Goal: Task Accomplishment & Management: Complete application form

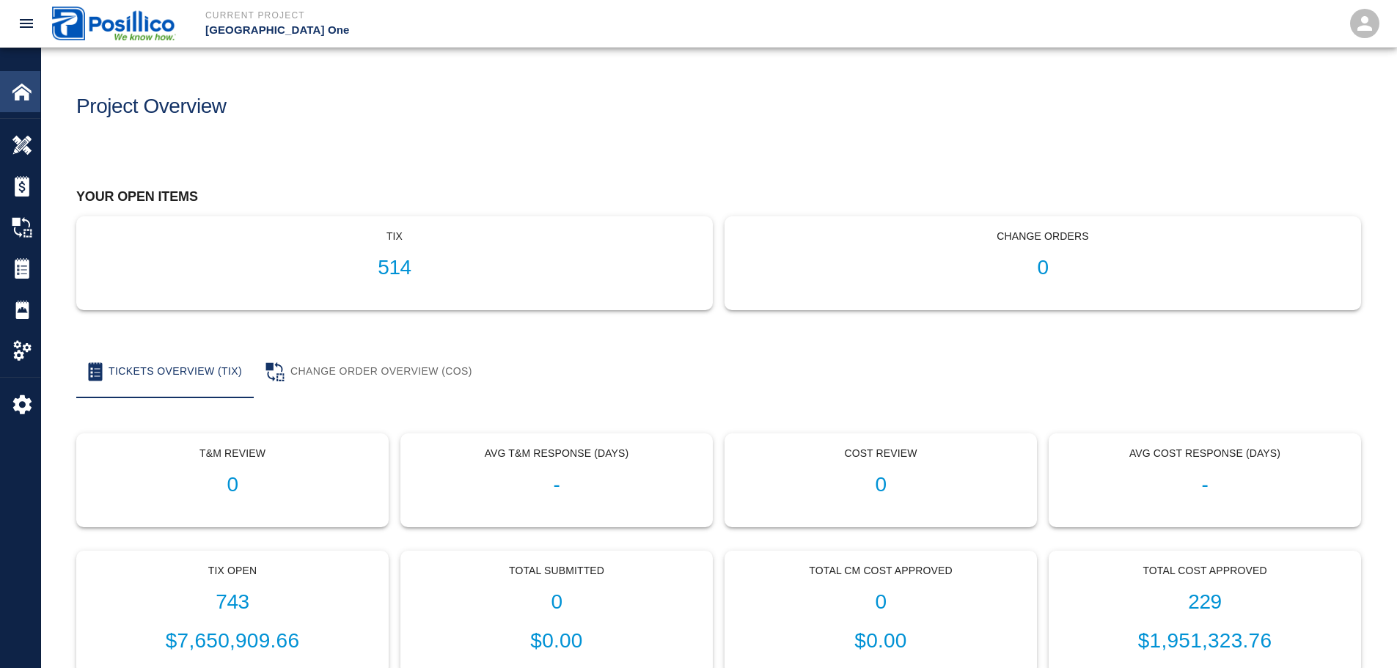
click at [24, 98] on img at bounding box center [22, 91] width 21 height 21
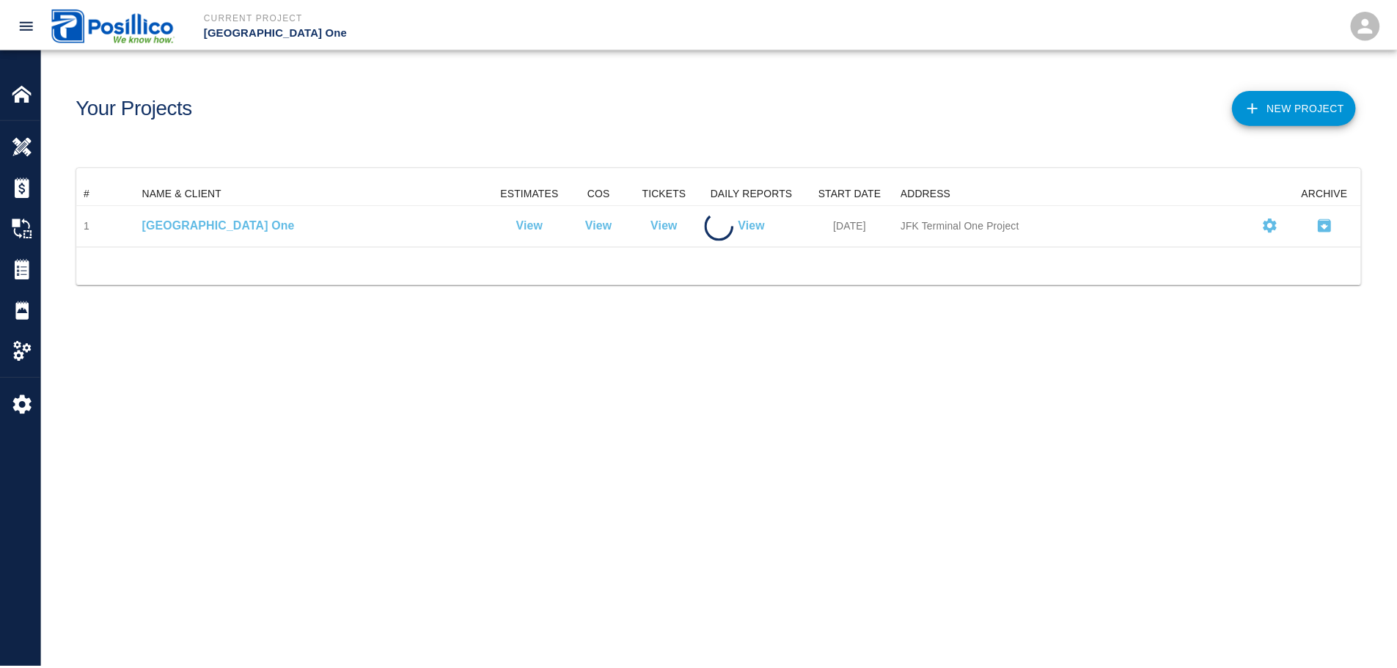
scroll to position [54, 1284]
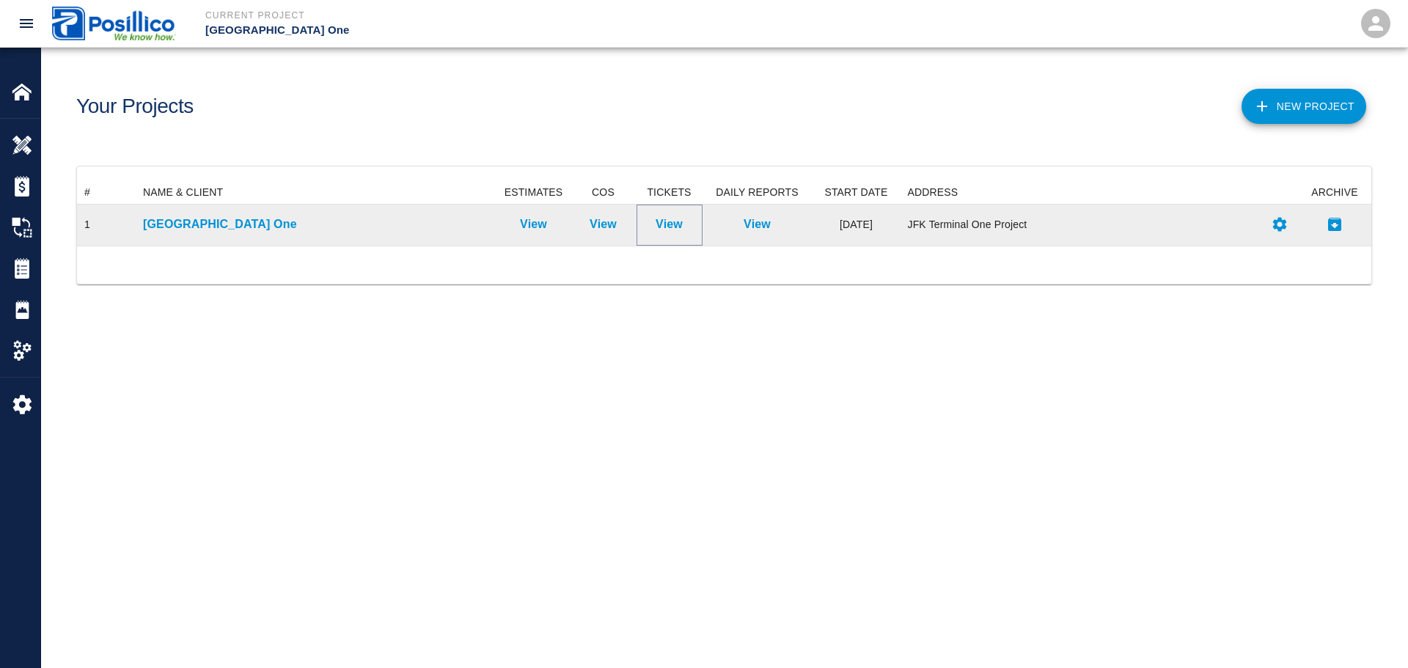
click at [665, 221] on p "View" at bounding box center [669, 225] width 27 height 18
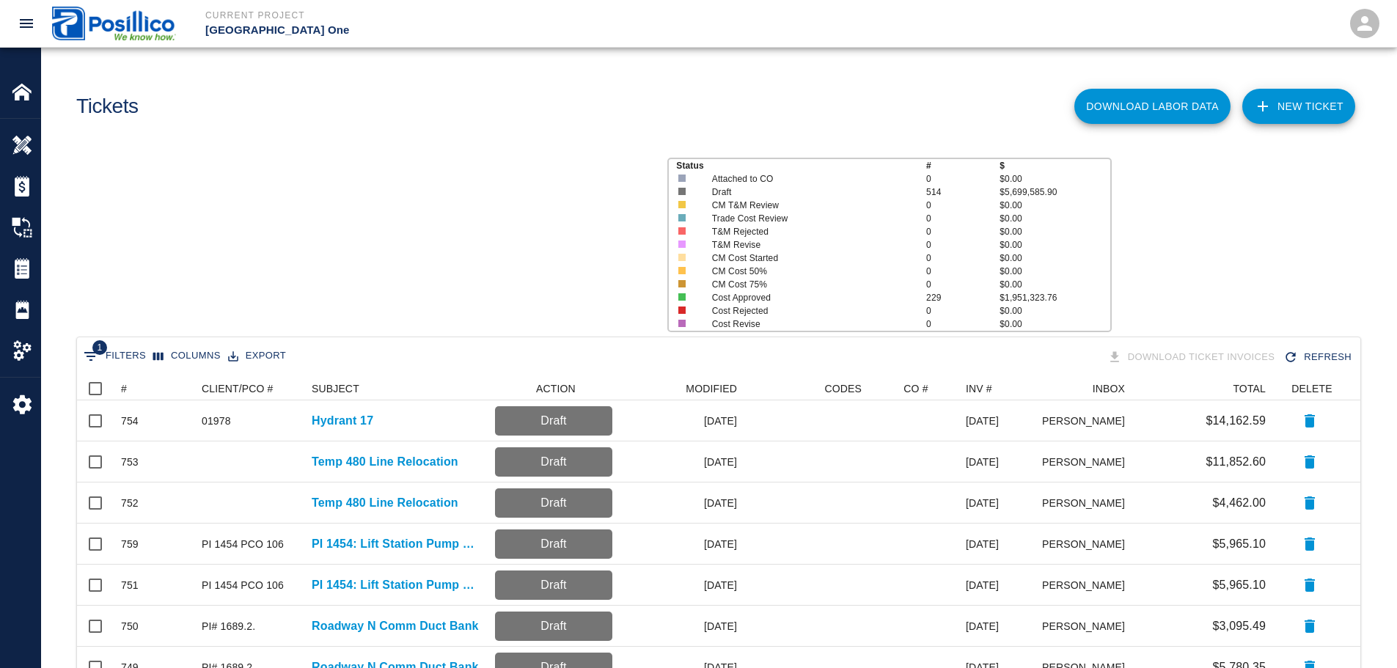
scroll to position [834, 1273]
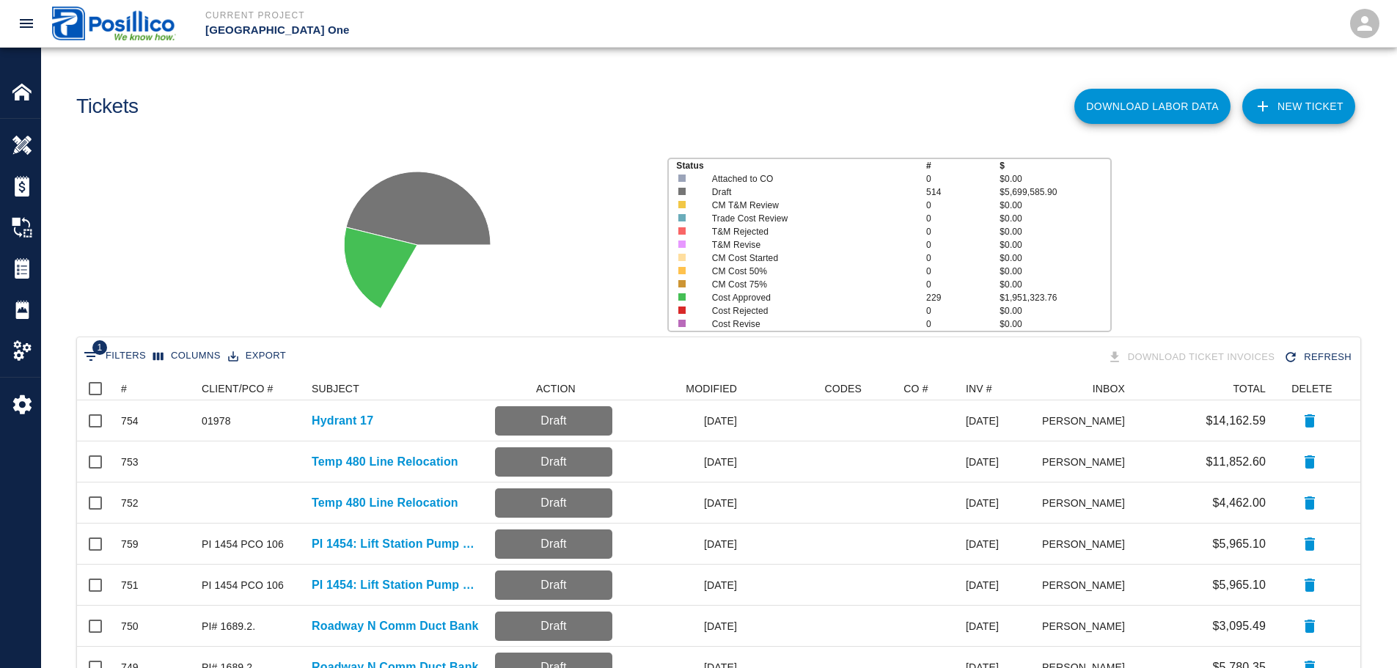
click at [1292, 114] on link "NEW TICKET" at bounding box center [1299, 106] width 113 height 35
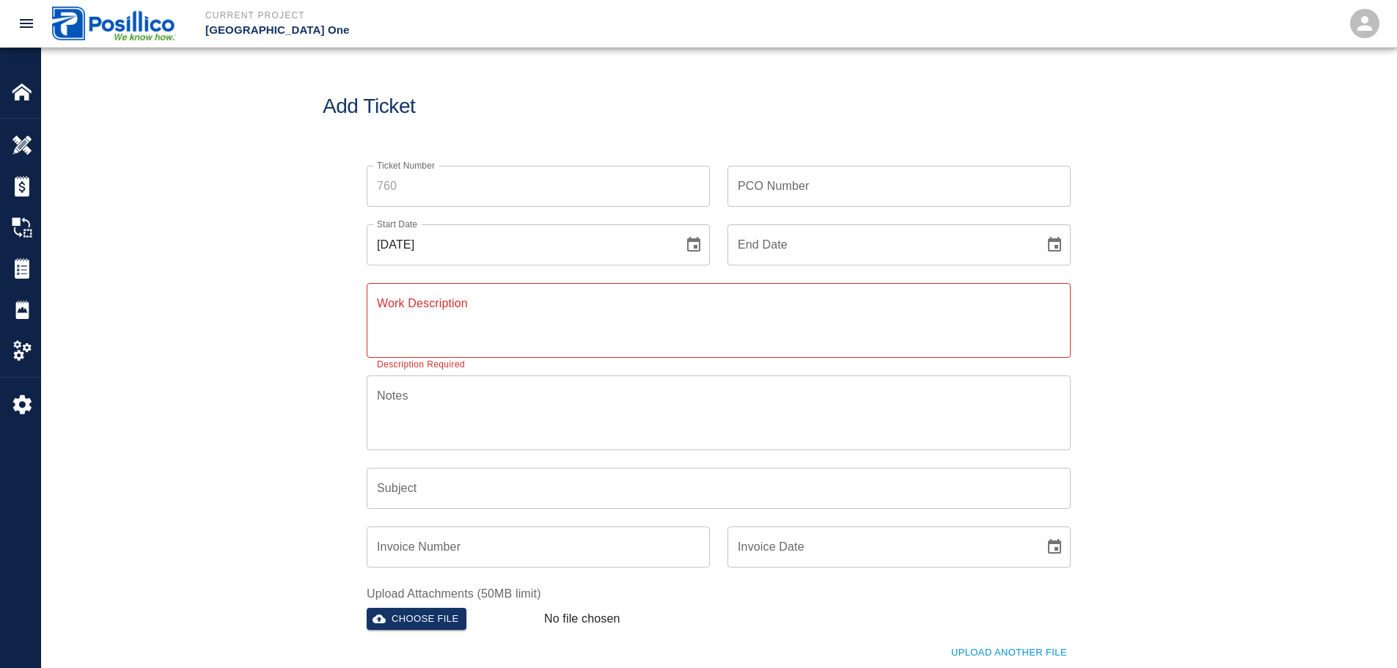
click at [785, 321] on textarea "Work Description" at bounding box center [719, 320] width 684 height 51
paste textarea "FURNISH & INSTALL TEMP SIGN 101A ON EXISTING SLED"
type textarea "FURNISH & INSTALL TEMP SIGN 101A ON EXISTING SLED"
click at [694, 418] on textarea "Notes" at bounding box center [719, 412] width 684 height 51
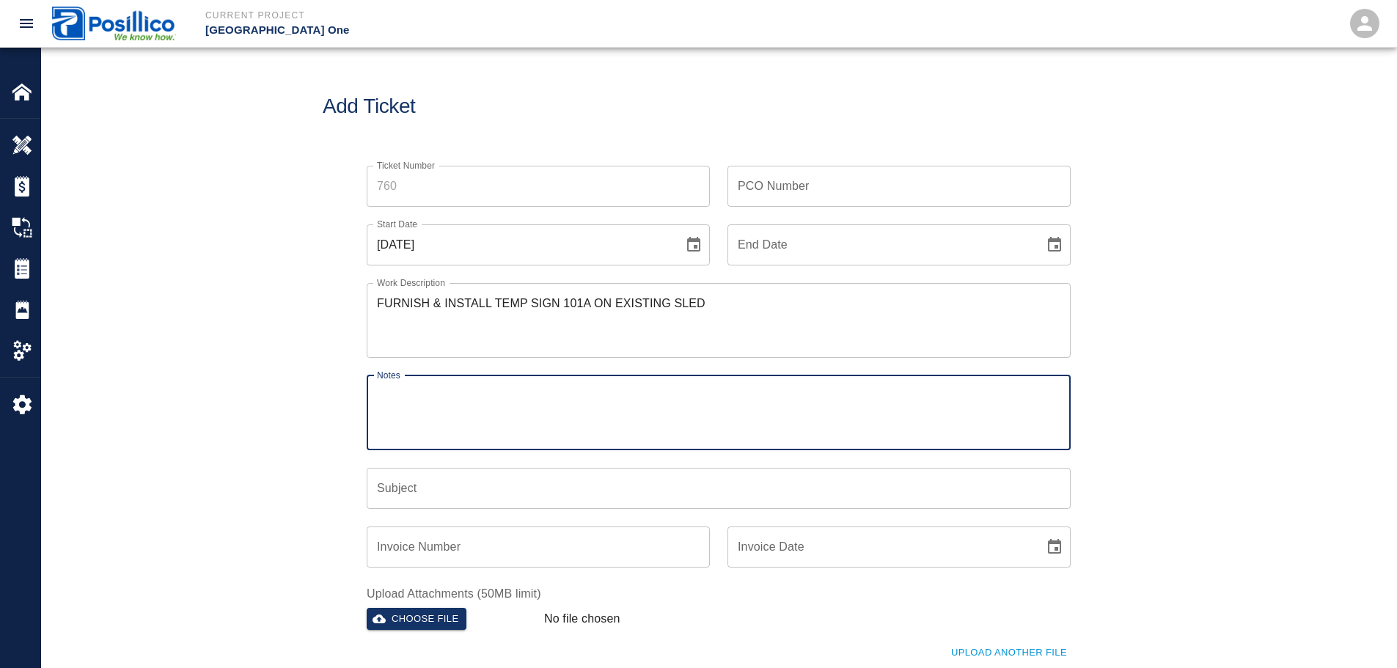
drag, startPoint x: 731, startPoint y: 187, endPoint x: 739, endPoint y: 186, distance: 8.1
click at [731, 187] on input "PCO Number" at bounding box center [899, 186] width 343 height 41
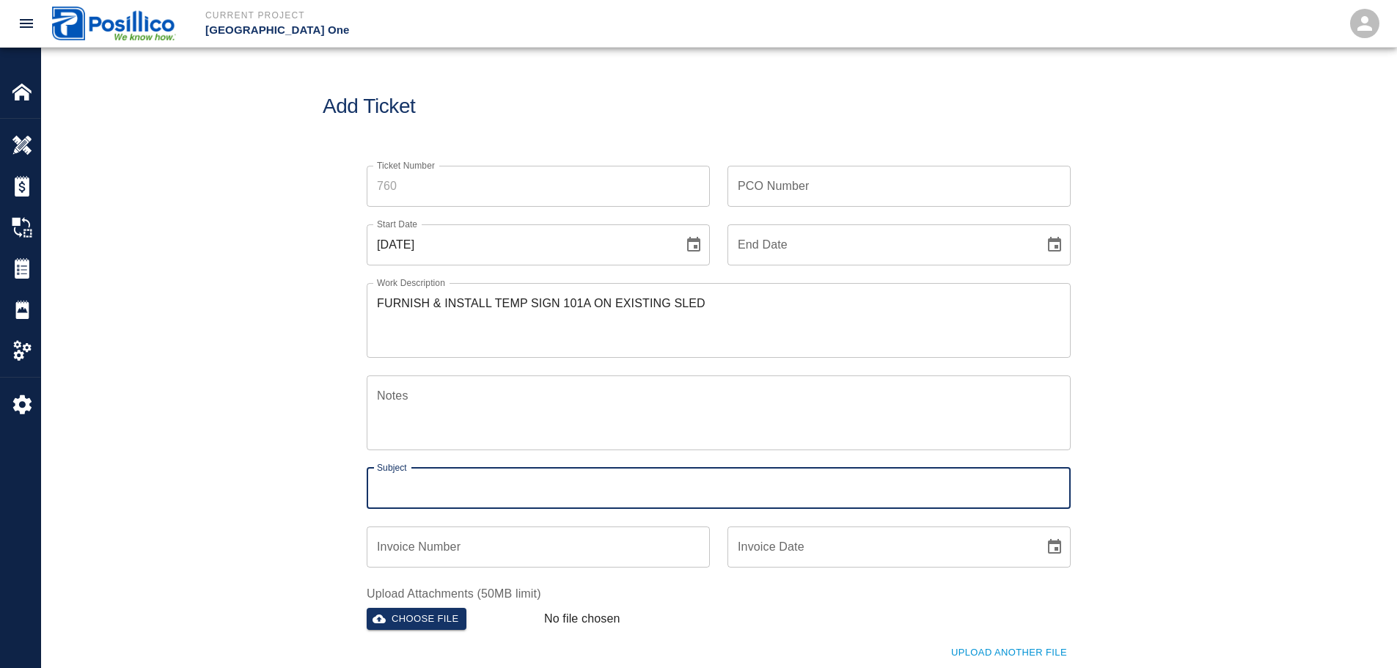
click at [415, 486] on input "Subject" at bounding box center [719, 488] width 704 height 41
paste input "FURNISH & INSTALL TEMP SIGN 101A ON EXISTING SLED"
type input "FURNISH & INSTALL TEMP SIGN 101A ON EXISTING SLED"
type input "Temp Sign 101A"
click at [480, 558] on input "Invoice Number" at bounding box center [538, 547] width 343 height 41
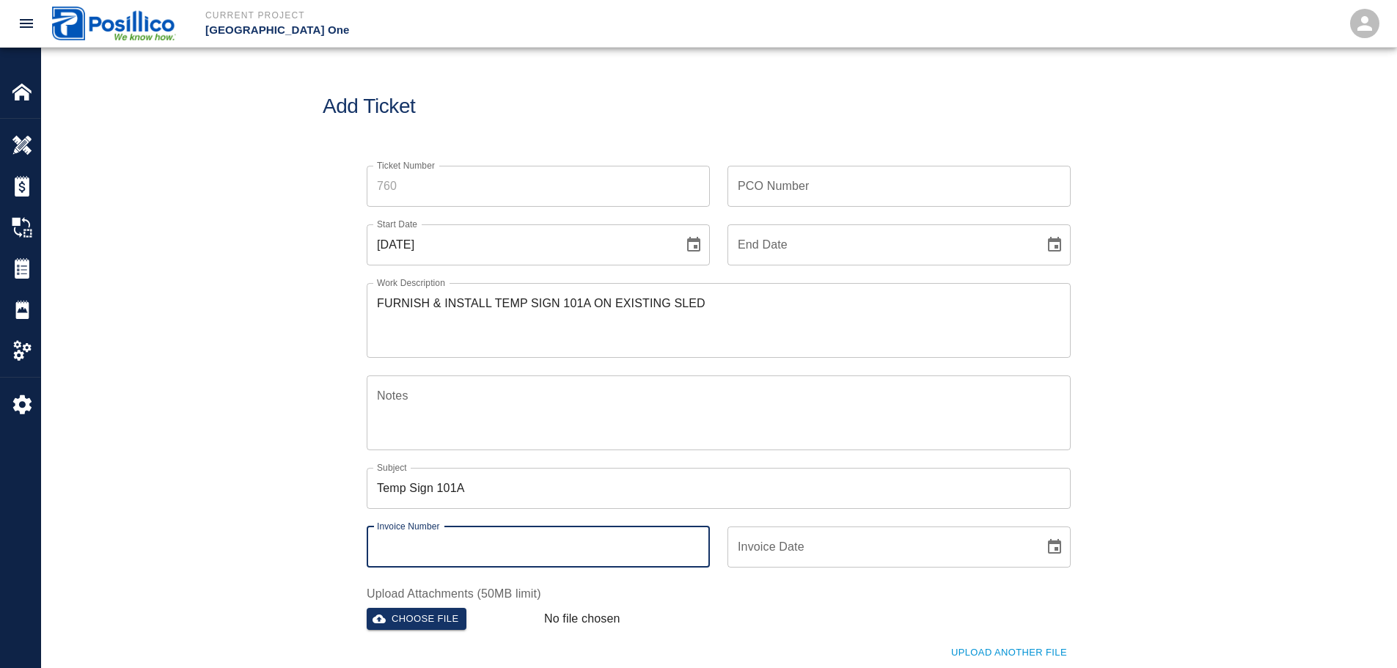
type input "[DATE]"
click at [689, 244] on icon "Choose date, selected date is Sep 23, 2025" at bounding box center [693, 244] width 13 height 15
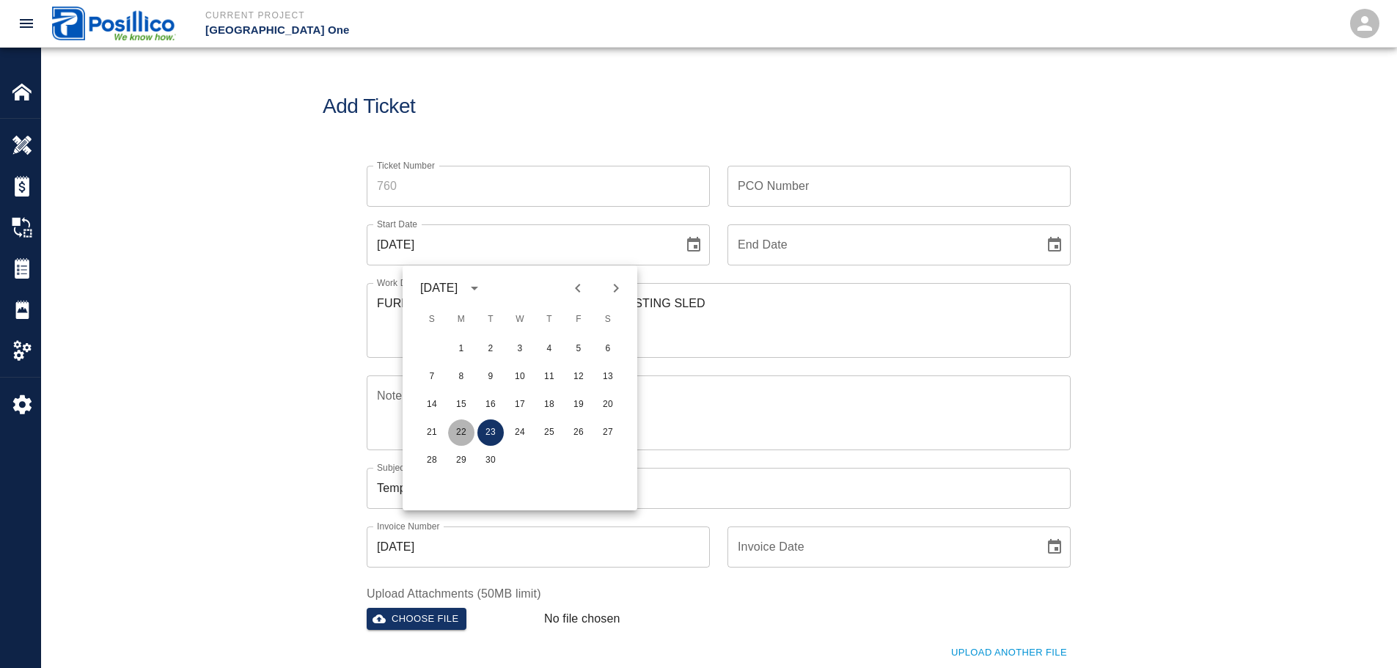
click at [467, 434] on button "22" at bounding box center [461, 433] width 26 height 26
type input "[DATE]"
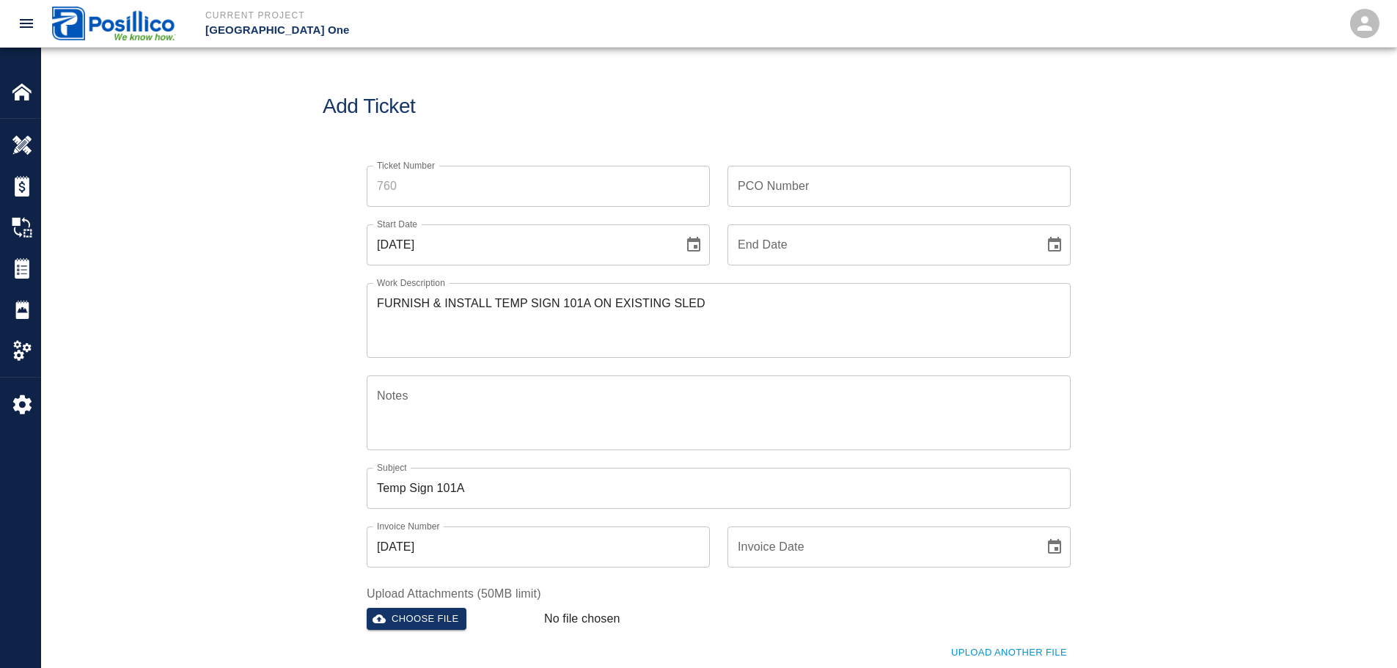
click at [283, 330] on div "Ticket Number Ticket Number PCO Number PCO Number Start Date [DATE] Start Date …" at bounding box center [719, 459] width 1356 height 622
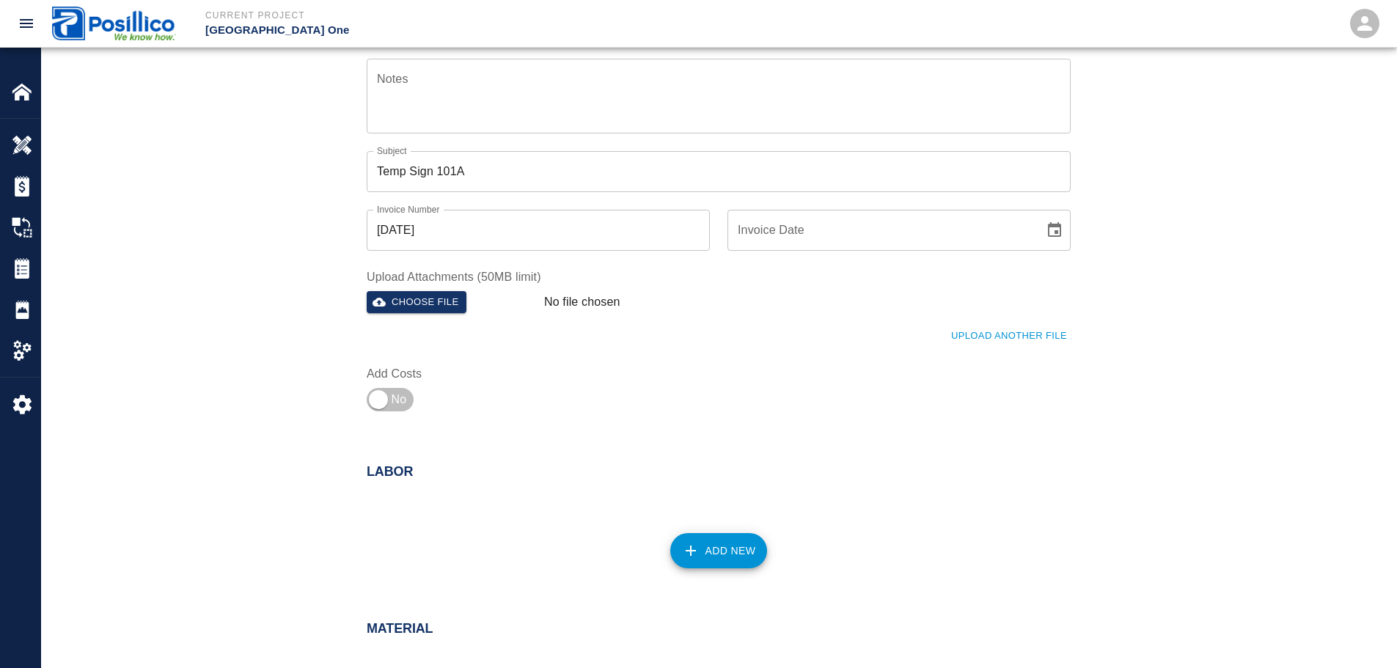
scroll to position [291, 0]
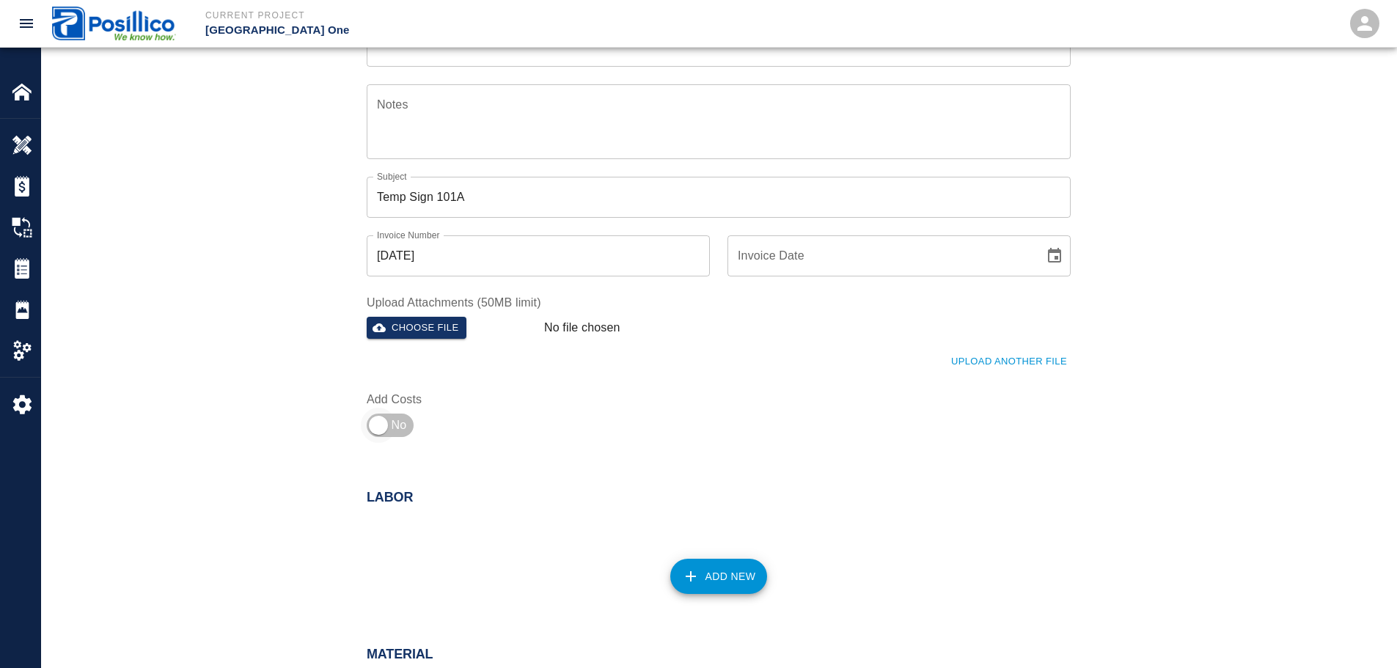
click at [401, 416] on input "checkbox" at bounding box center [379, 425] width 106 height 35
checkbox input "true"
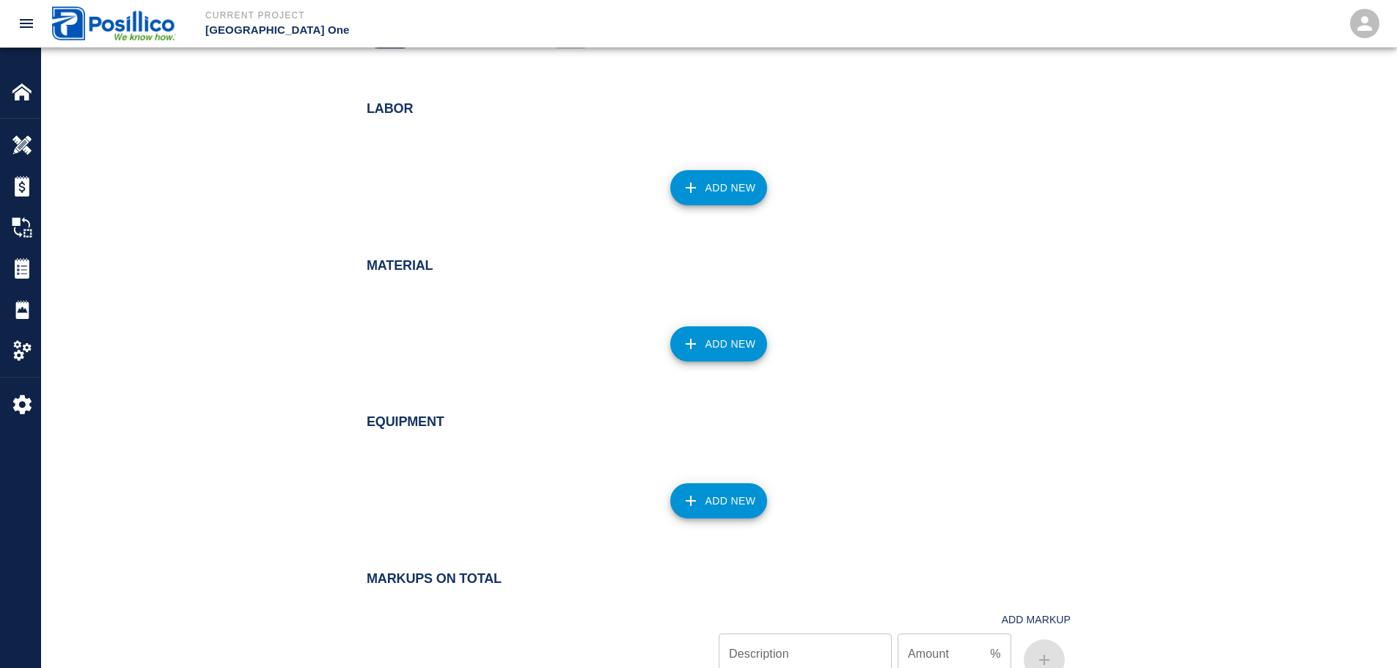
scroll to position [810, 0]
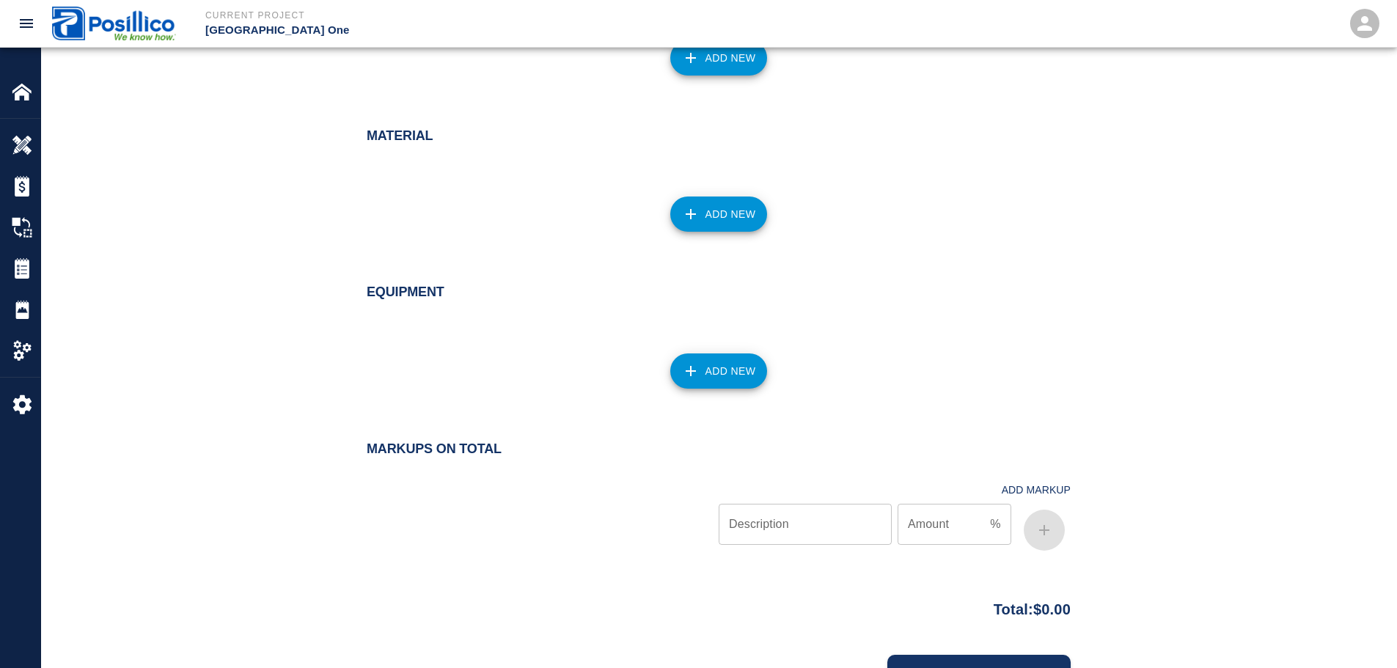
click at [700, 211] on button "Add New" at bounding box center [719, 214] width 98 height 35
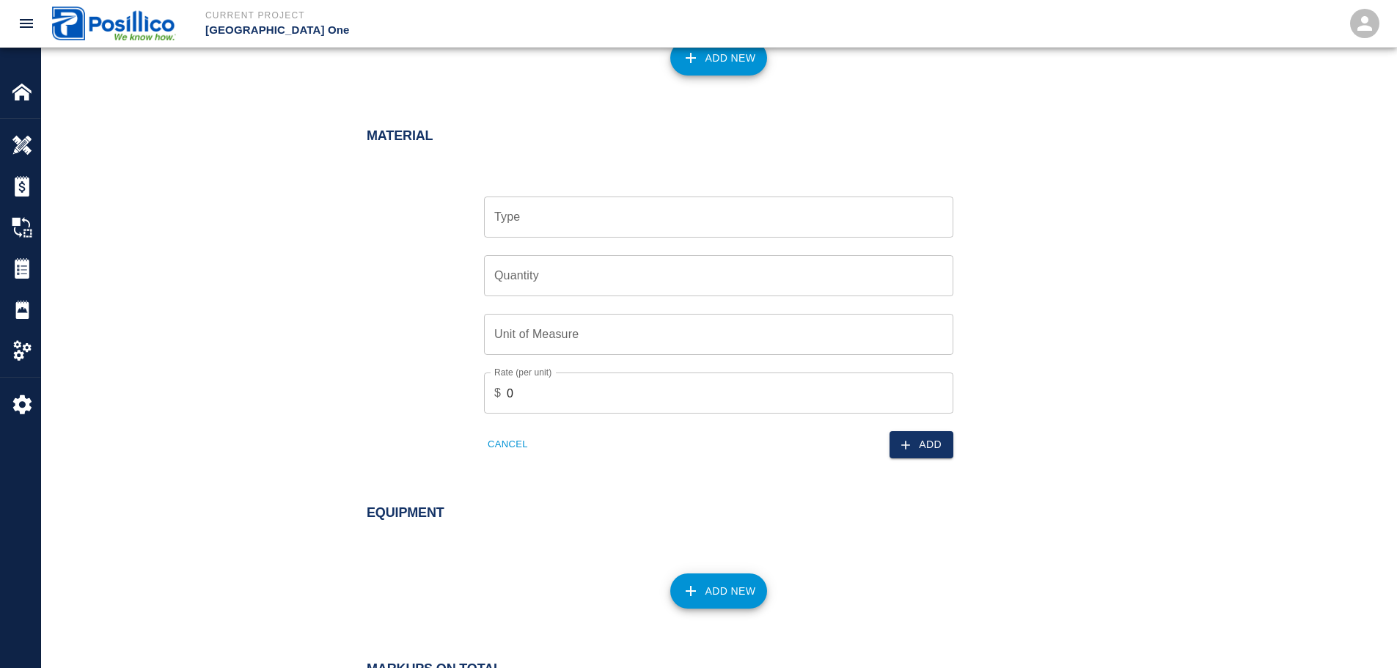
click at [685, 228] on input "Type" at bounding box center [719, 217] width 456 height 28
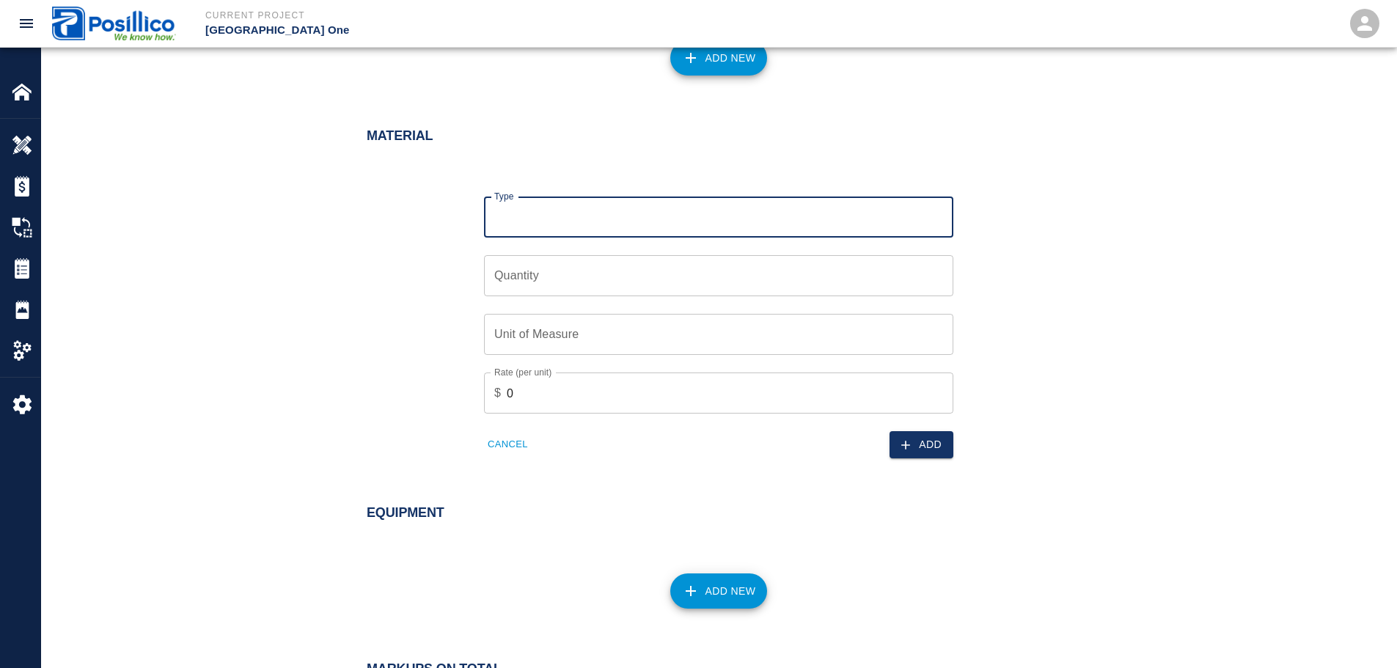
click at [852, 213] on input "Type" at bounding box center [719, 217] width 456 height 28
type input "Ponderosa Sub Quote"
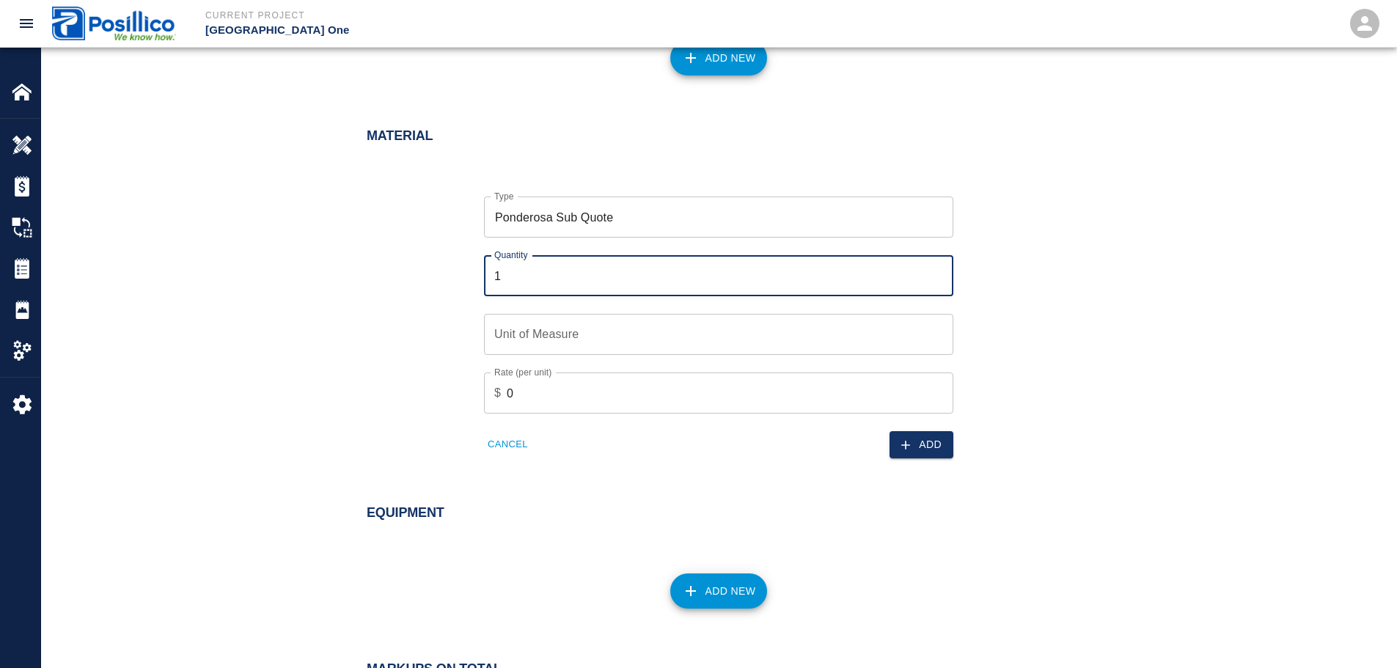
type input "1"
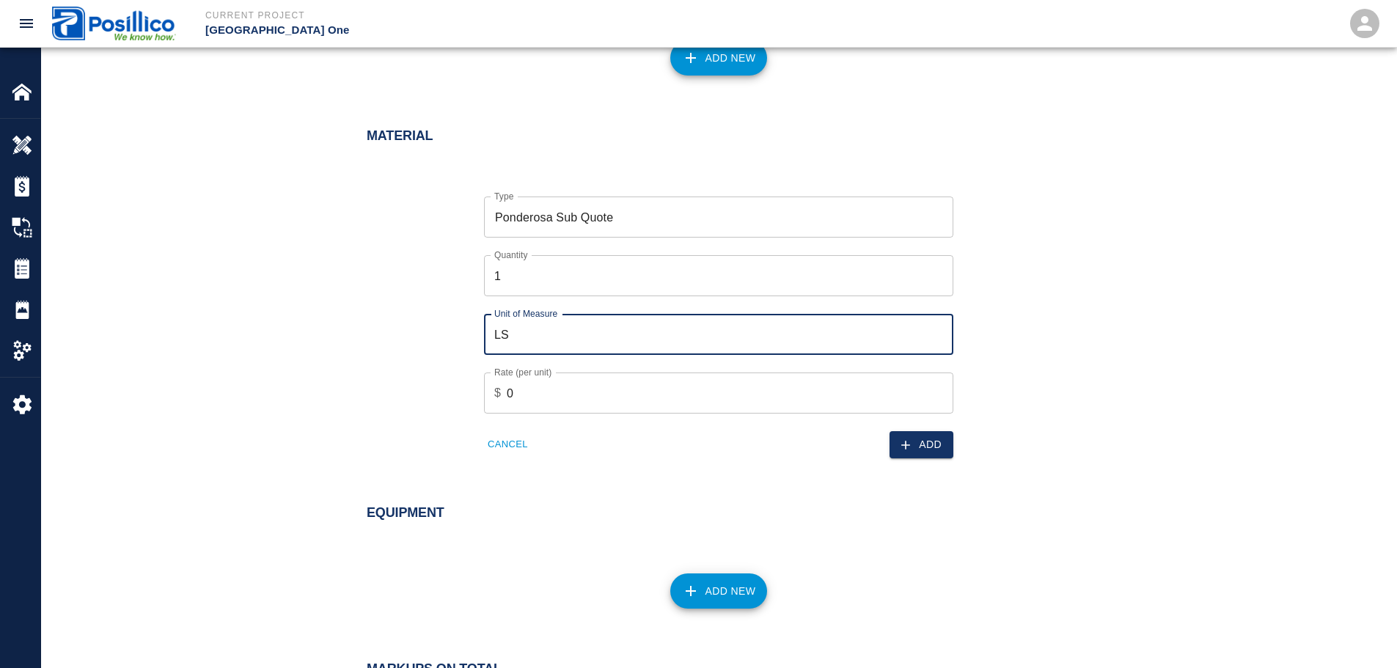
type input "LS"
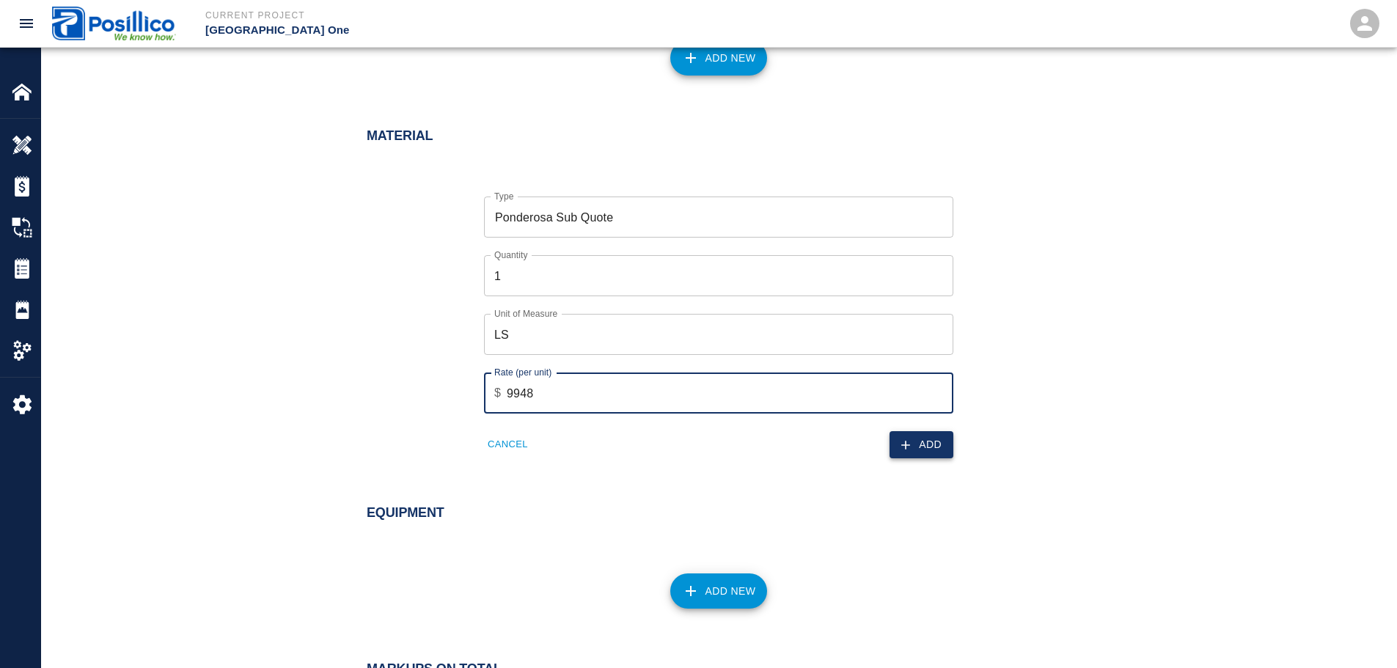
type input "9948"
click at [906, 450] on icon "button" at bounding box center [906, 445] width 15 height 15
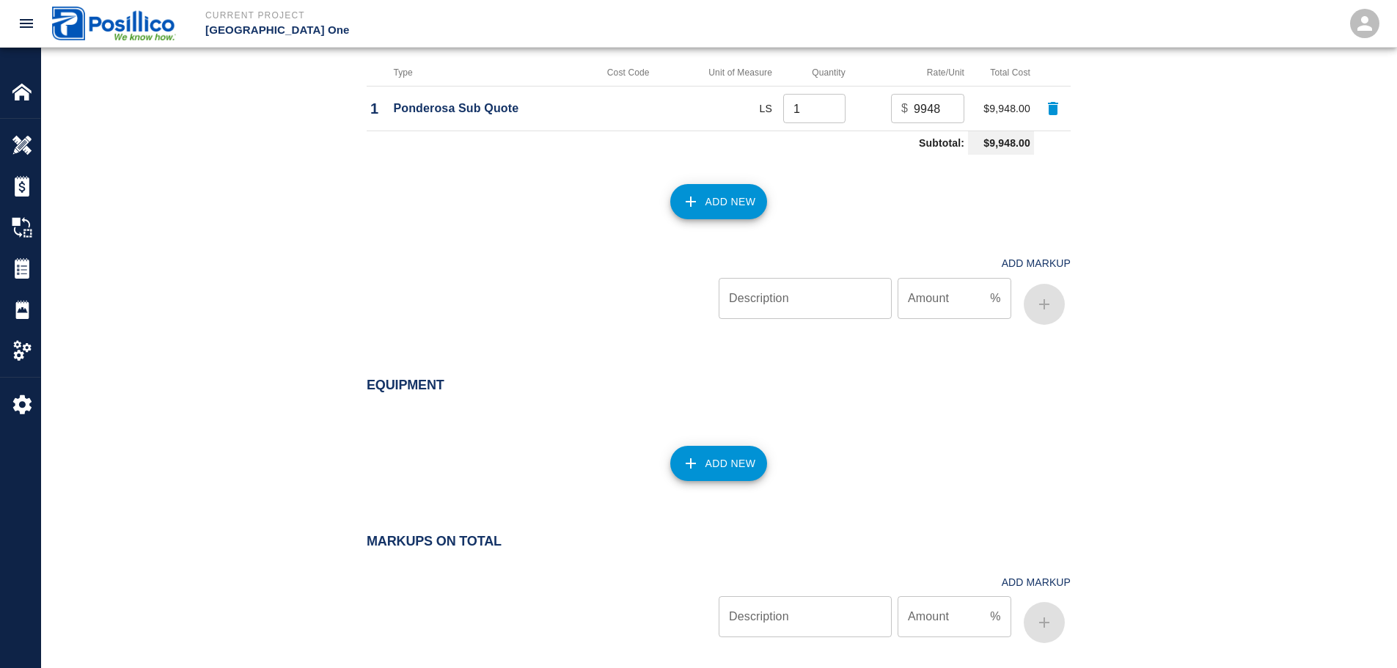
scroll to position [1030, 0]
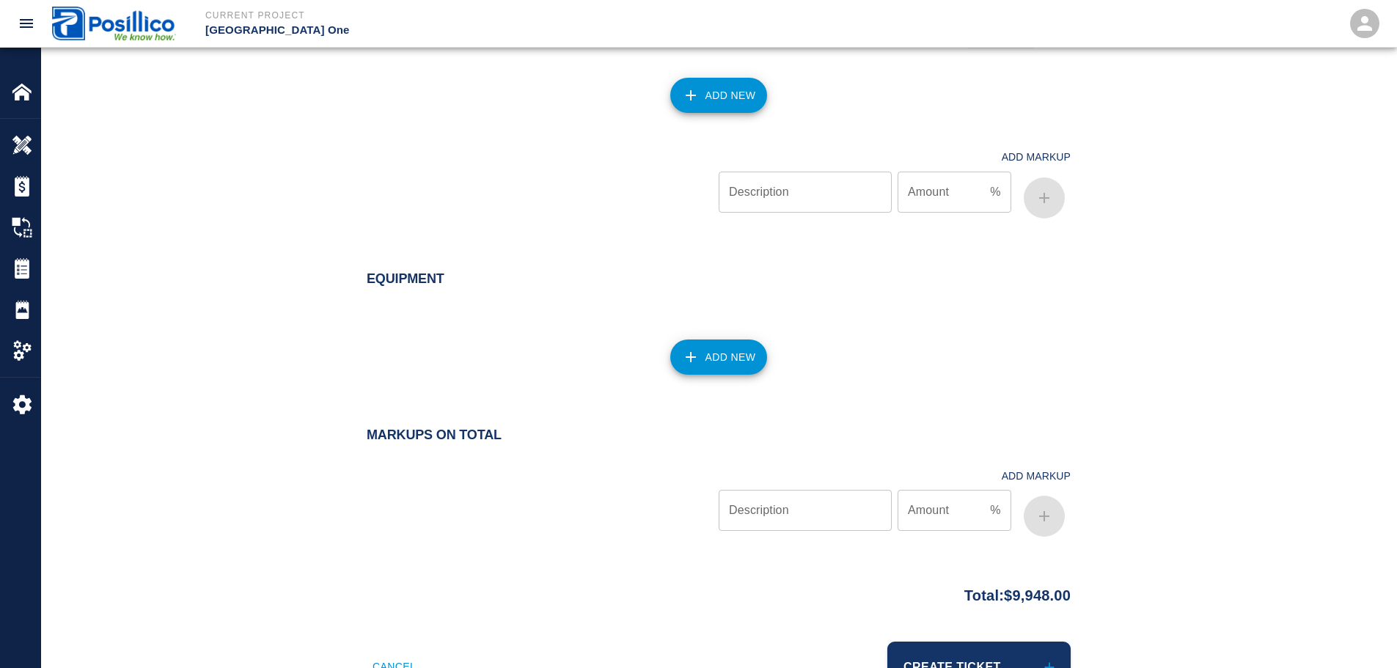
click at [854, 518] on input "Description" at bounding box center [805, 510] width 173 height 41
type input "Overhead and Profit"
type input "5"
click at [1049, 518] on icon "button" at bounding box center [1045, 517] width 18 height 18
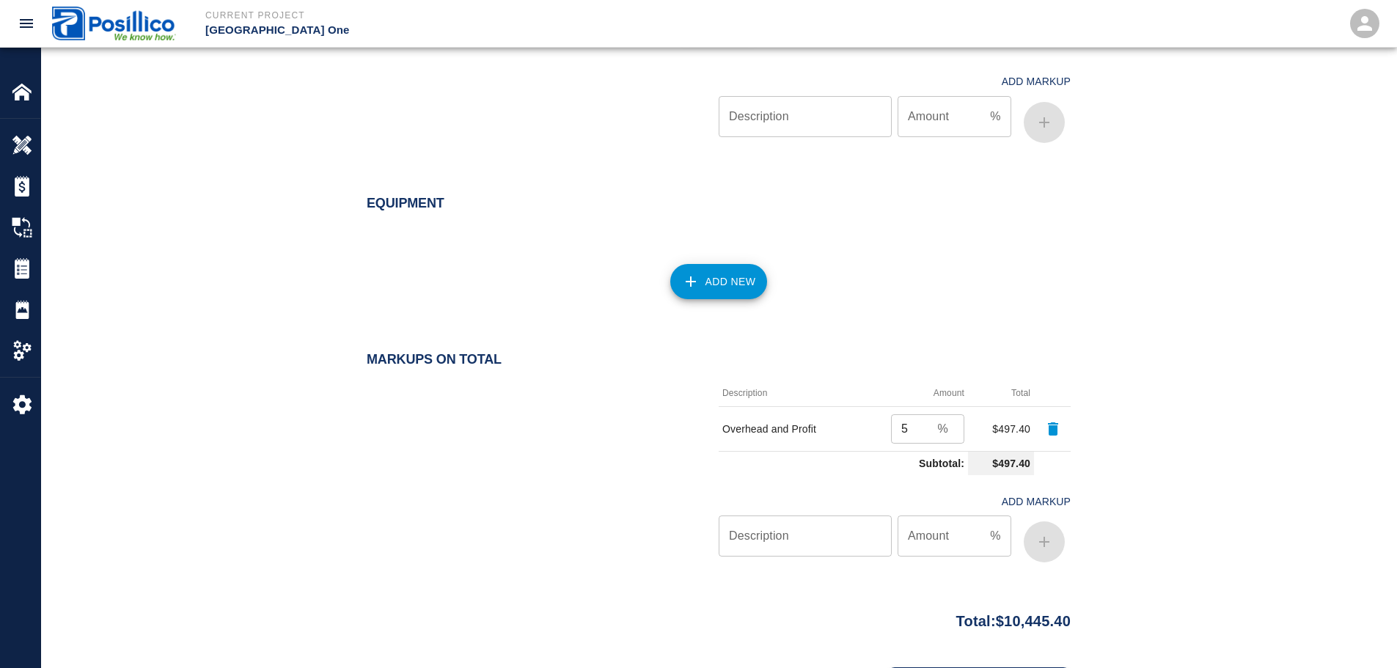
scroll to position [1177, 0]
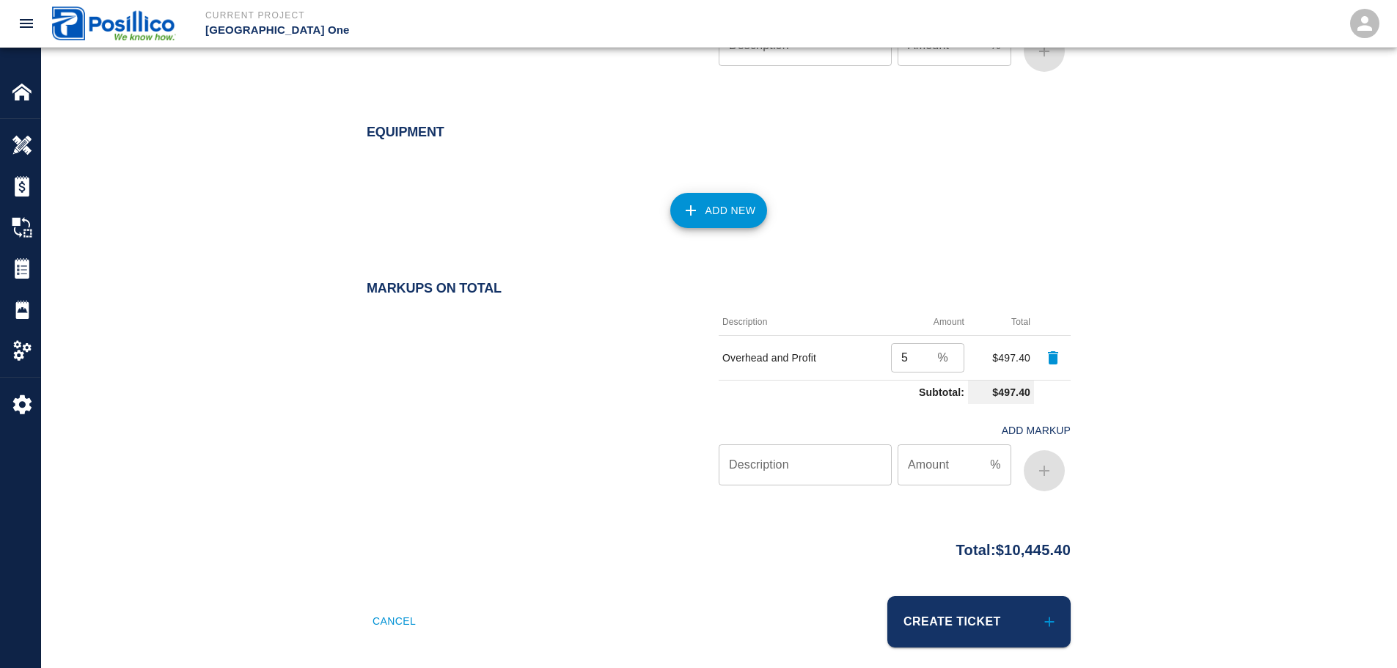
click at [499, 451] on div at bounding box center [543, 403] width 352 height 189
click at [514, 450] on div at bounding box center [543, 403] width 352 height 189
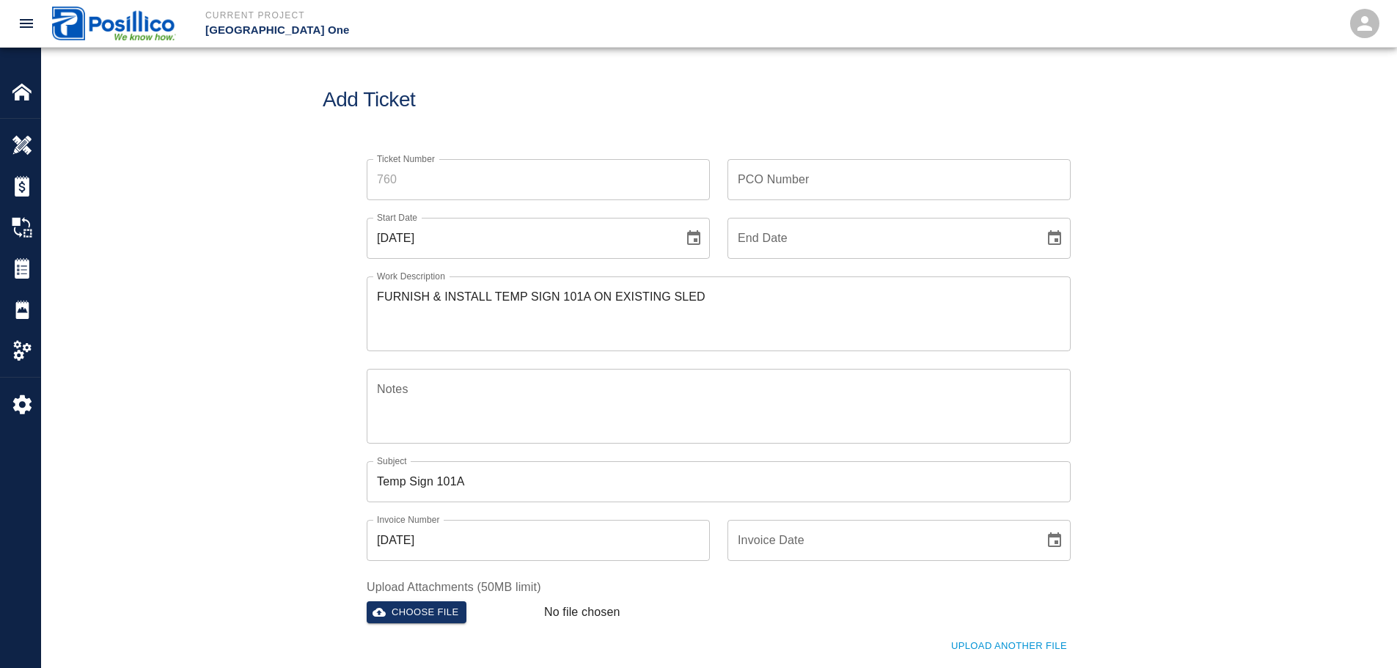
scroll to position [0, 0]
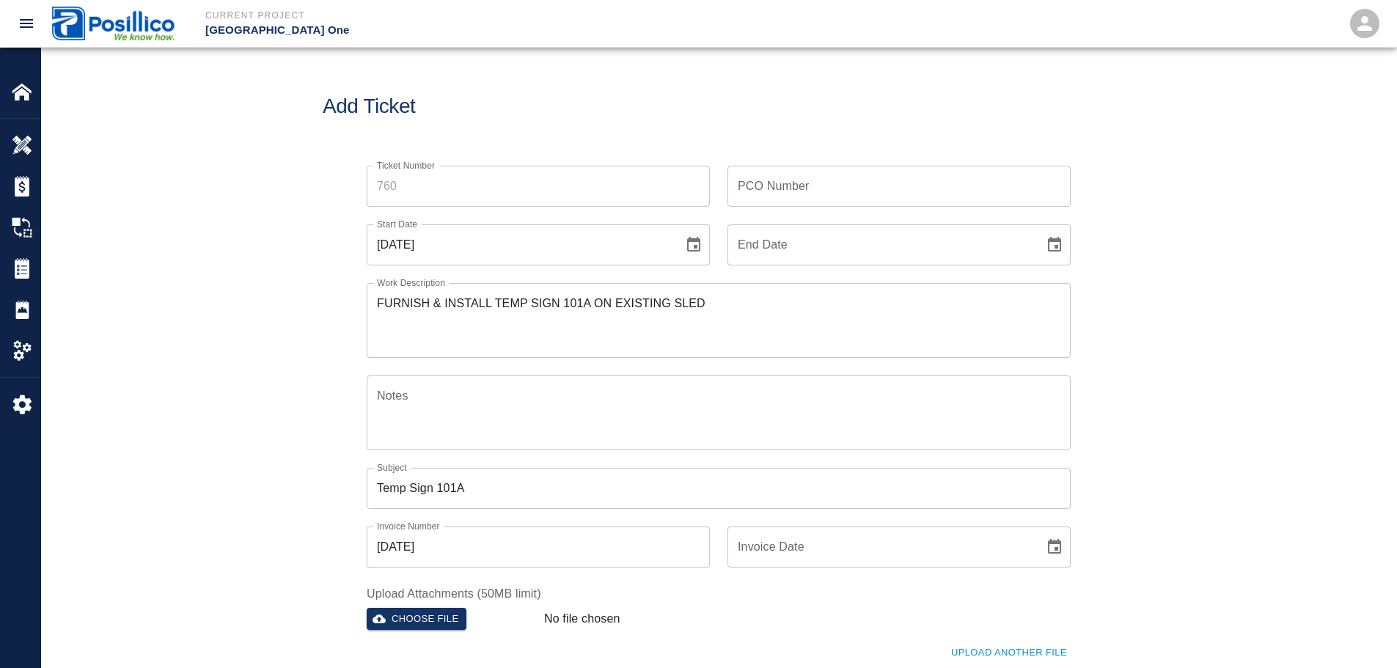
click at [771, 191] on input "PCO Number" at bounding box center [899, 186] width 343 height 41
click at [310, 244] on div "Ticket Number Ticket Number PCO Number PCO Number Start Date [DATE] Start Date …" at bounding box center [719, 459] width 1356 height 622
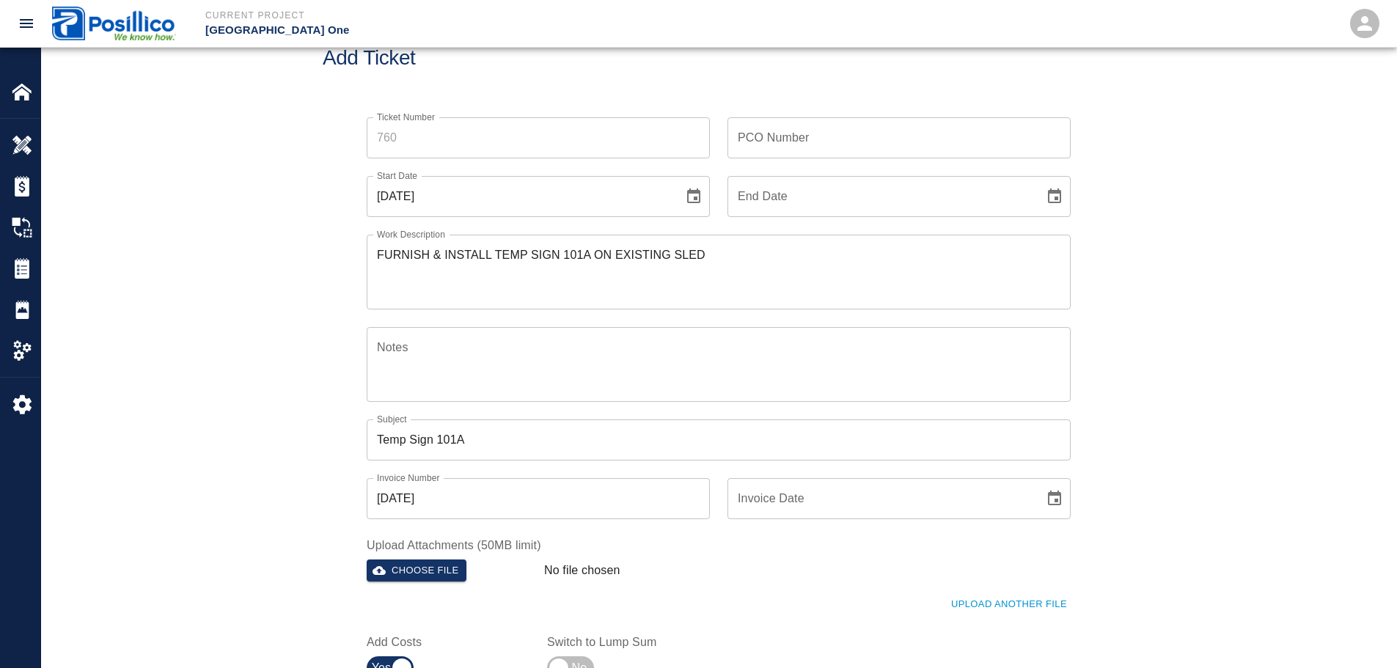
scroll to position [73, 0]
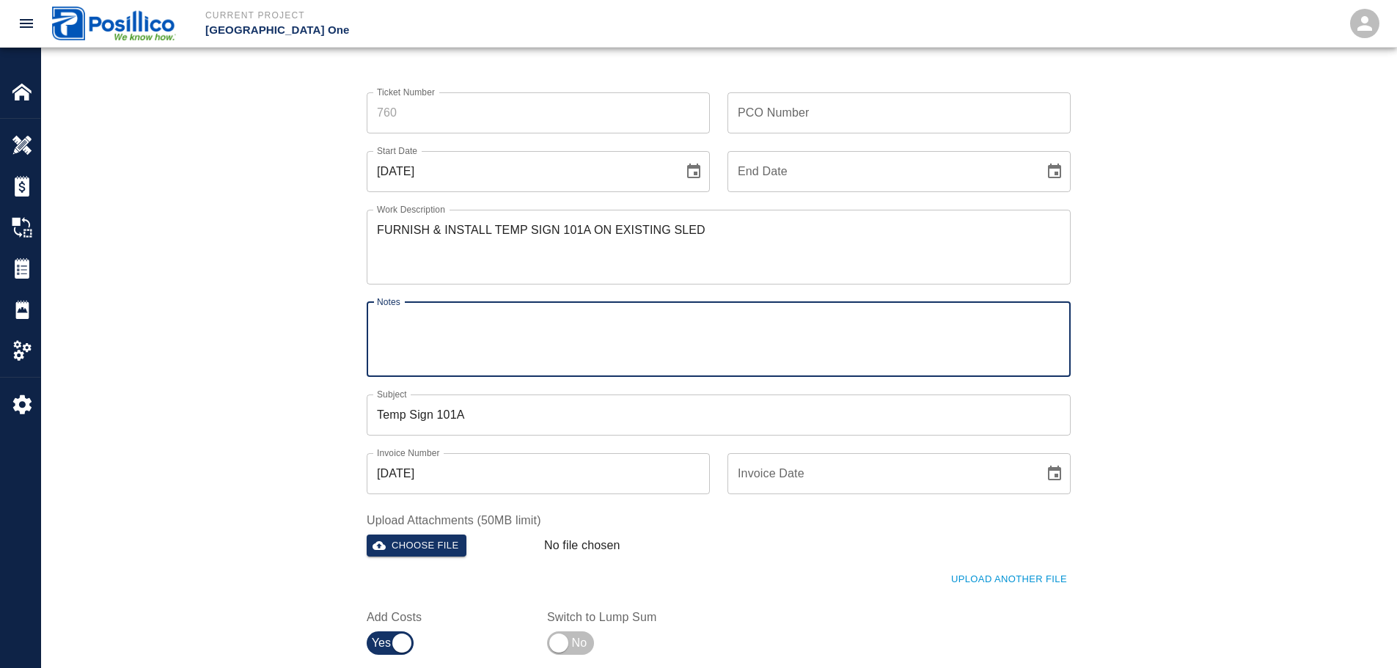
click at [542, 354] on textarea "Notes" at bounding box center [719, 339] width 684 height 51
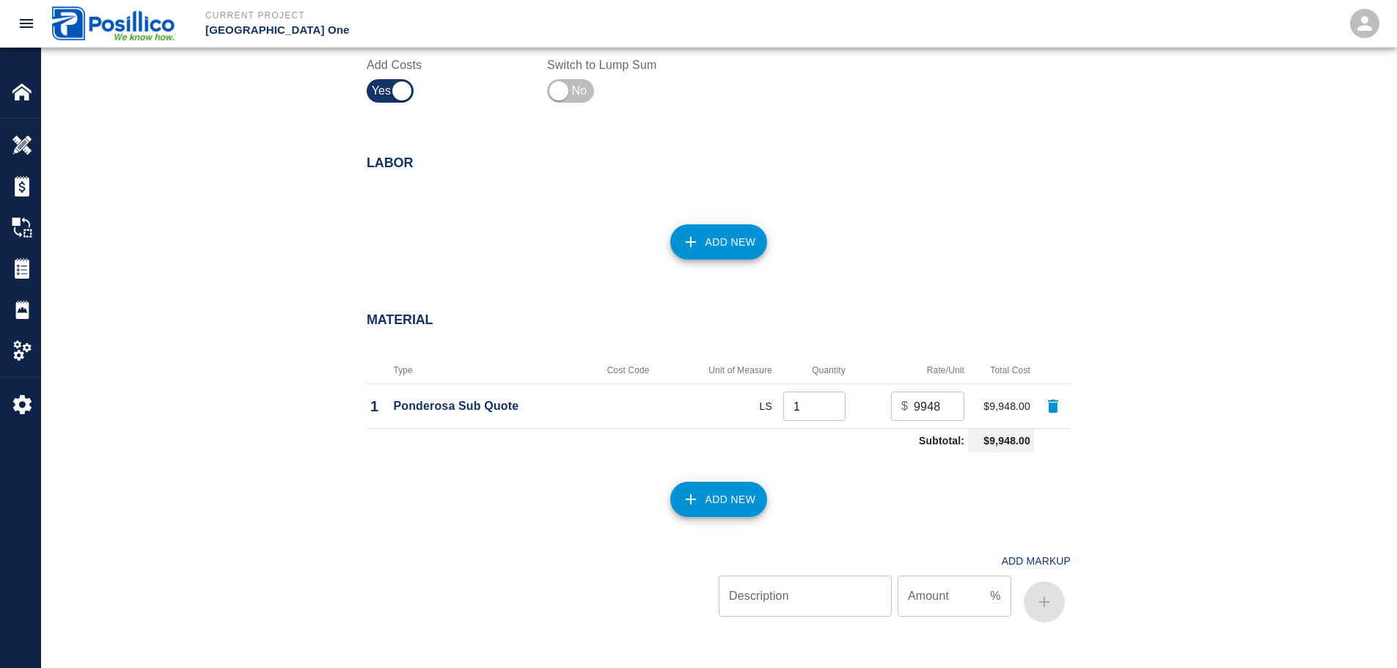
scroll to position [0, 0]
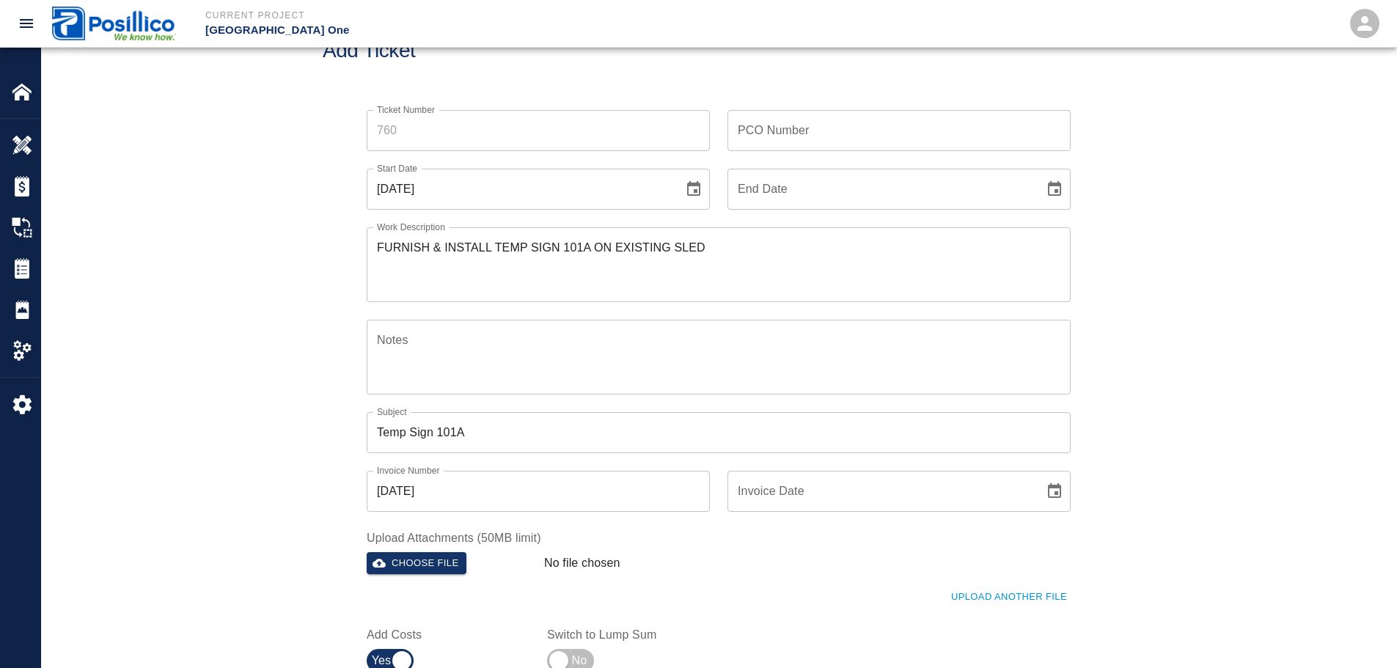
drag, startPoint x: 1172, startPoint y: 344, endPoint x: 1161, endPoint y: 271, distance: 73.5
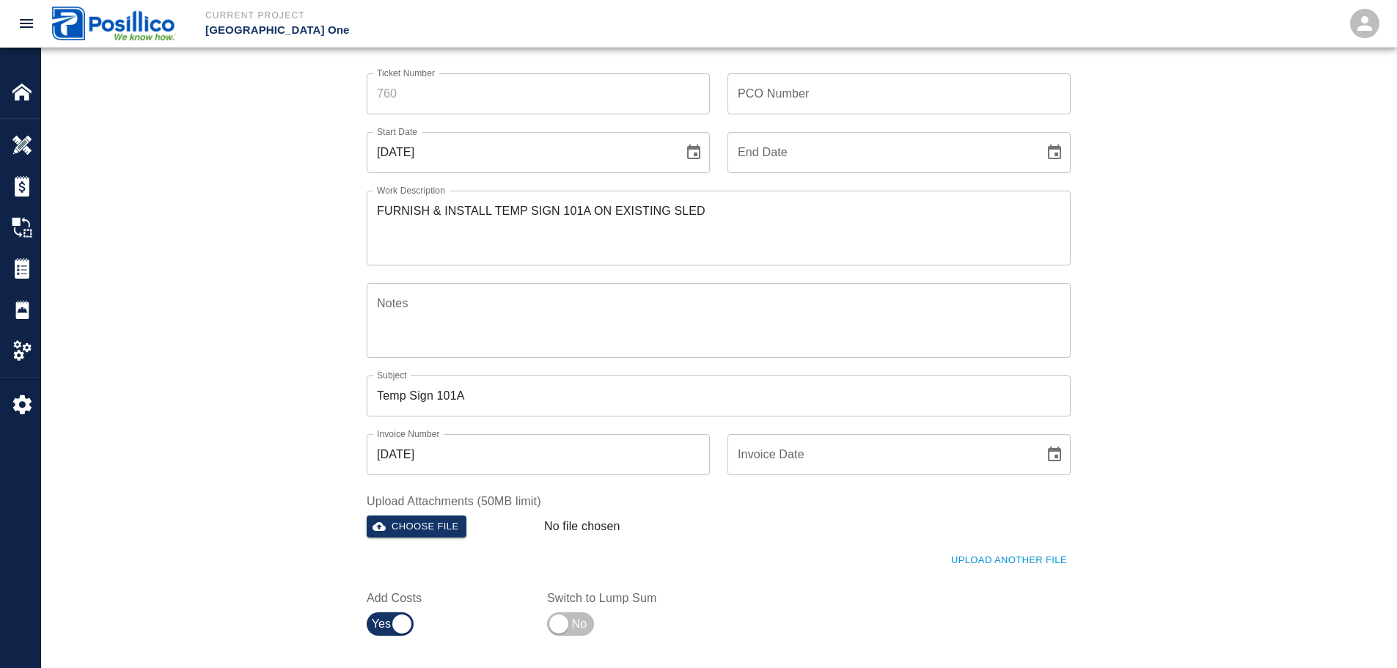
scroll to position [220, 0]
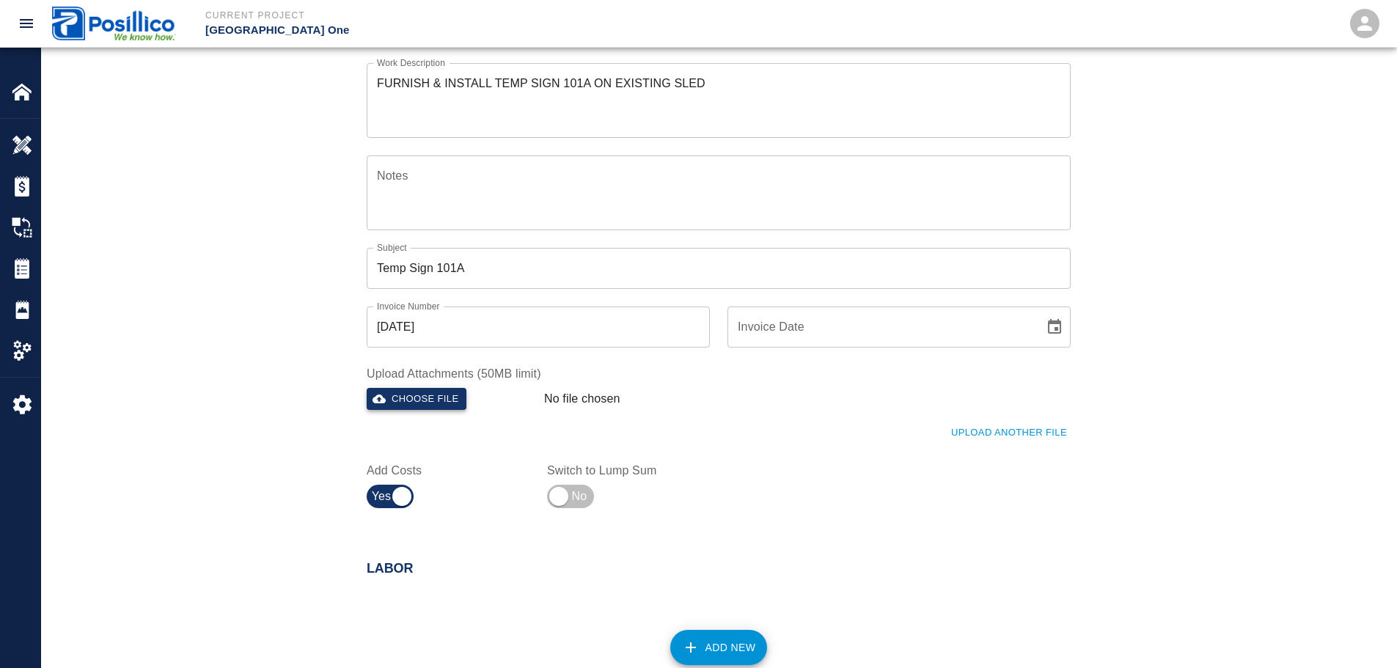
click at [422, 401] on button "Choose file" at bounding box center [417, 399] width 100 height 23
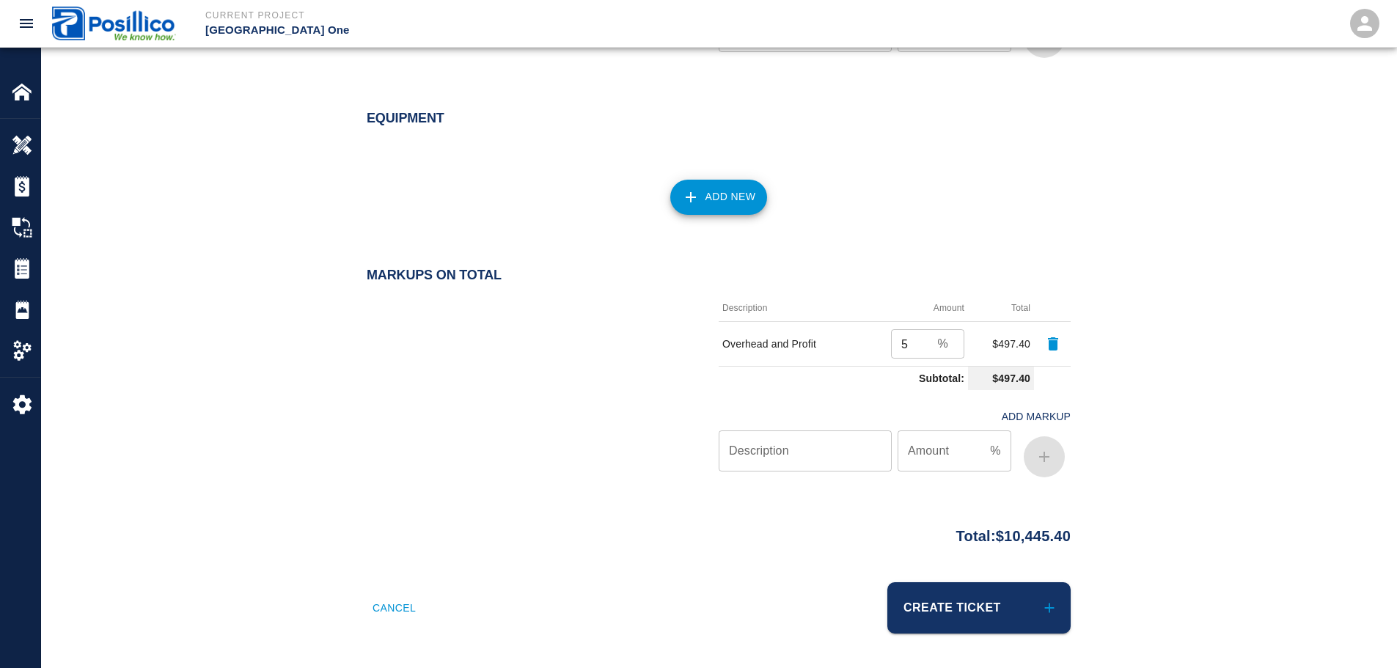
scroll to position [1192, 0]
click at [946, 605] on button "Create Ticket" at bounding box center [979, 607] width 183 height 51
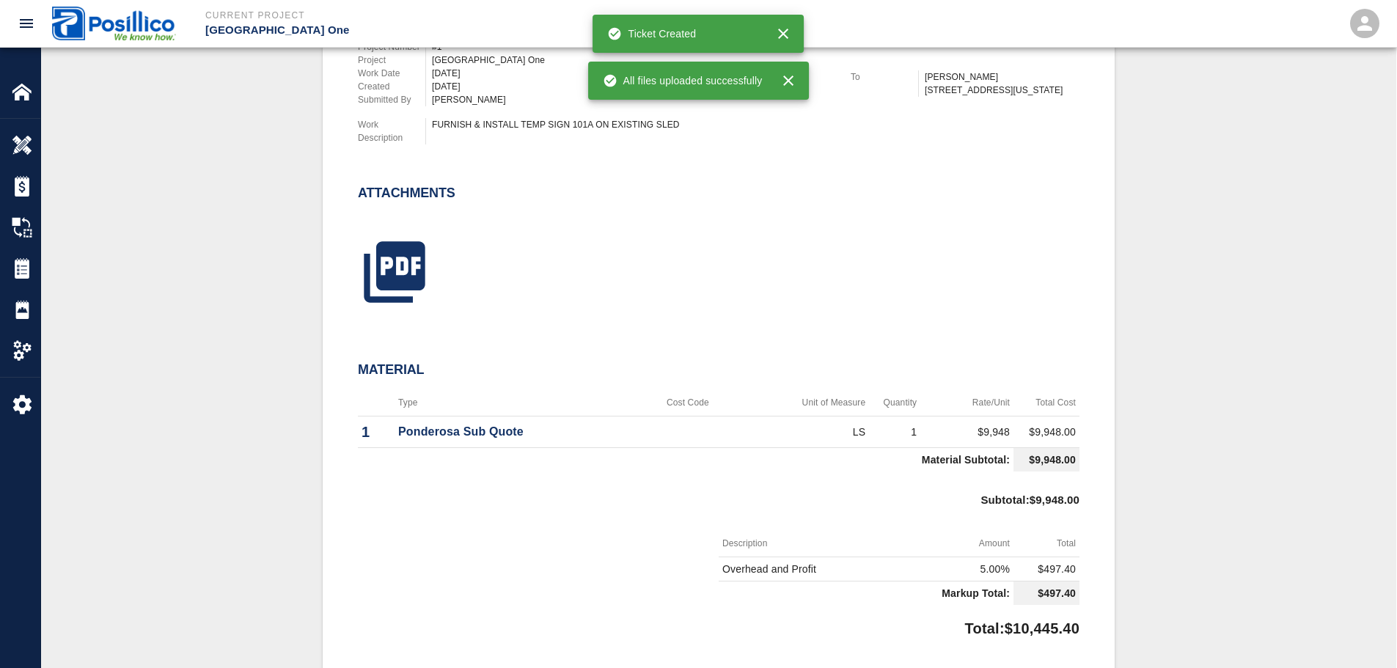
scroll to position [734, 0]
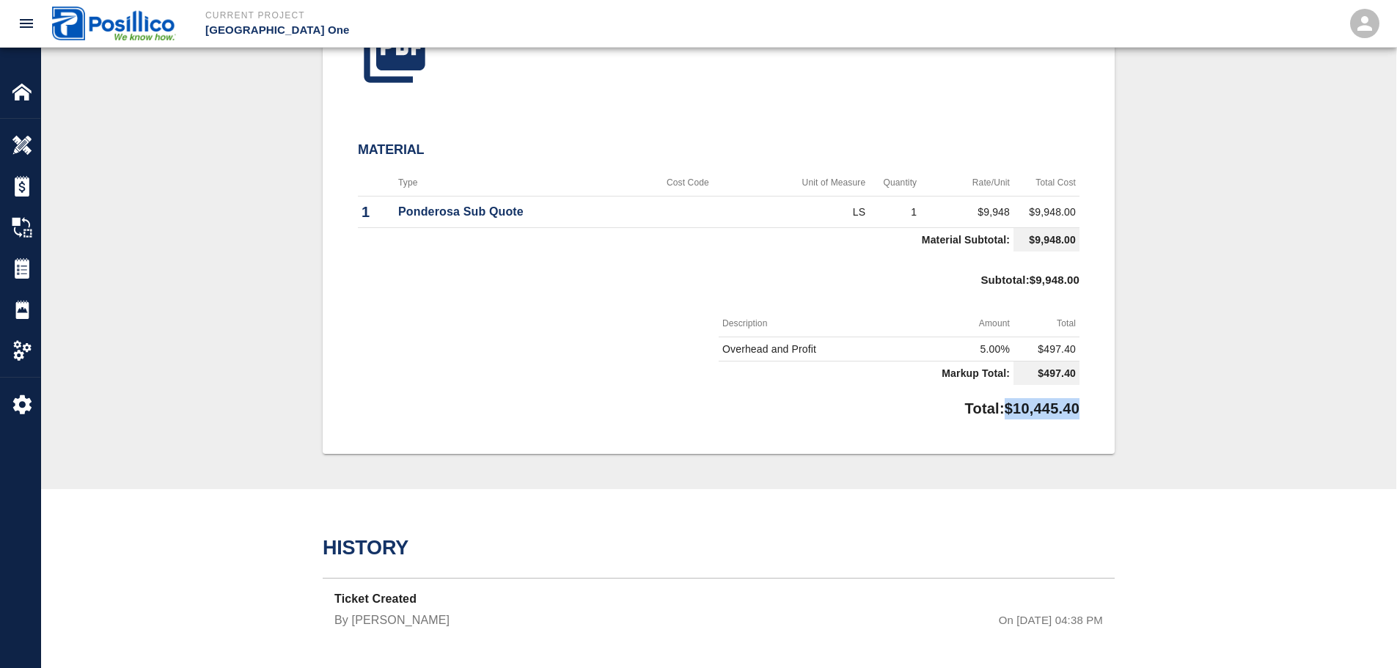
drag, startPoint x: 991, startPoint y: 412, endPoint x: 1086, endPoint y: 413, distance: 94.6
click at [1086, 413] on div "Invoice #[DATE] Ticket #760 Subject Temp Sign 101A Total $10,445.40 Project Num…" at bounding box center [719, 63] width 792 height 781
copy p "$10,445.40"
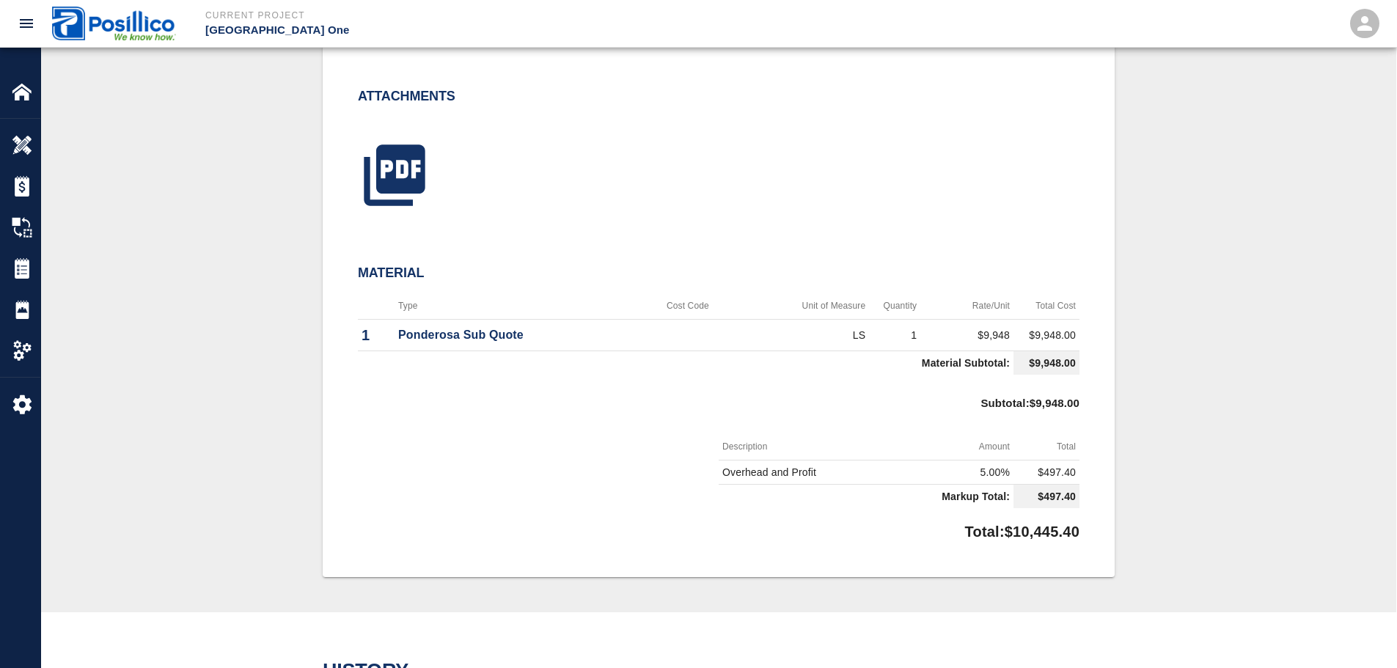
scroll to position [0, 0]
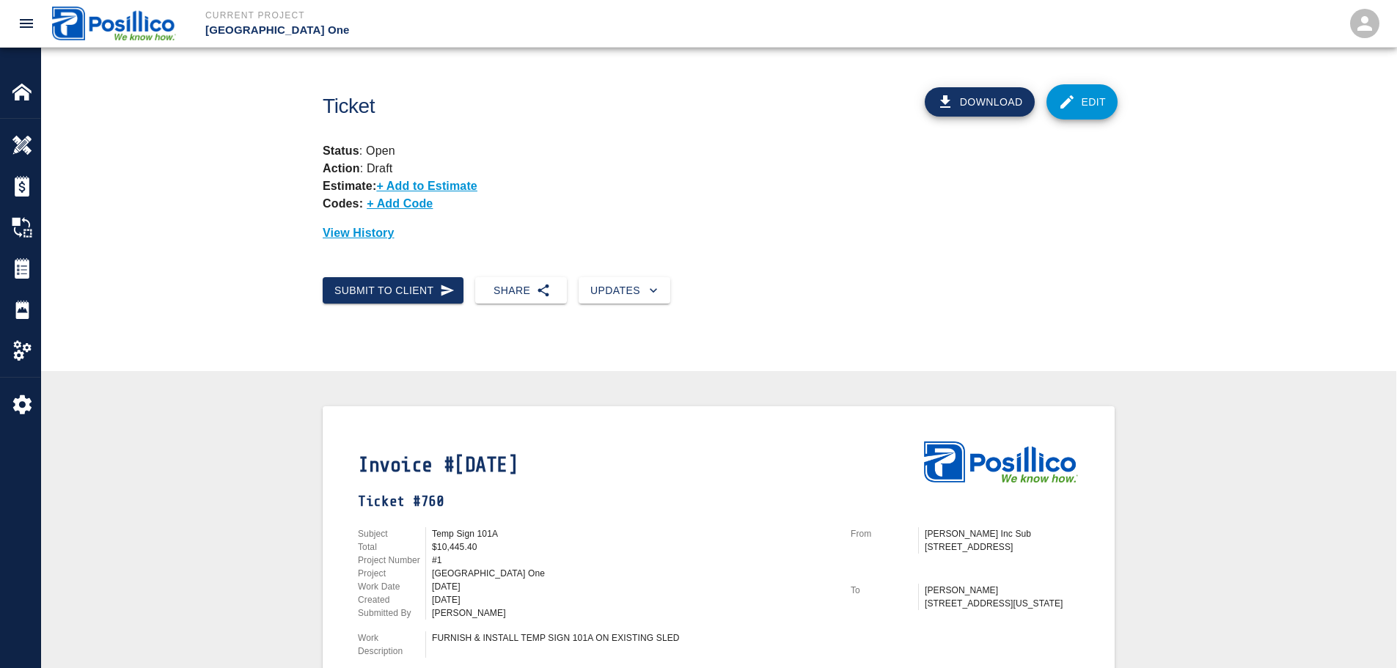
drag, startPoint x: 1125, startPoint y: 214, endPoint x: 1080, endPoint y: -42, distance: 259.9
click at [997, 105] on button "Download" at bounding box center [980, 101] width 110 height 29
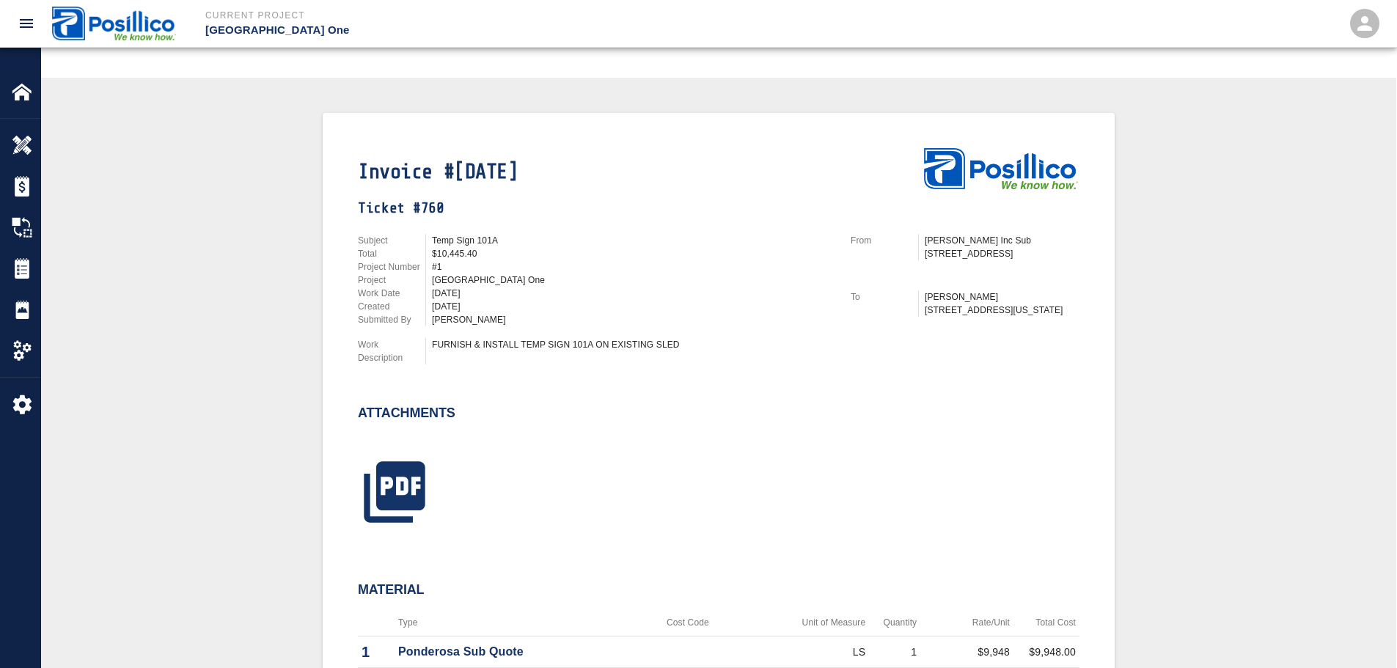
scroll to position [440, 0]
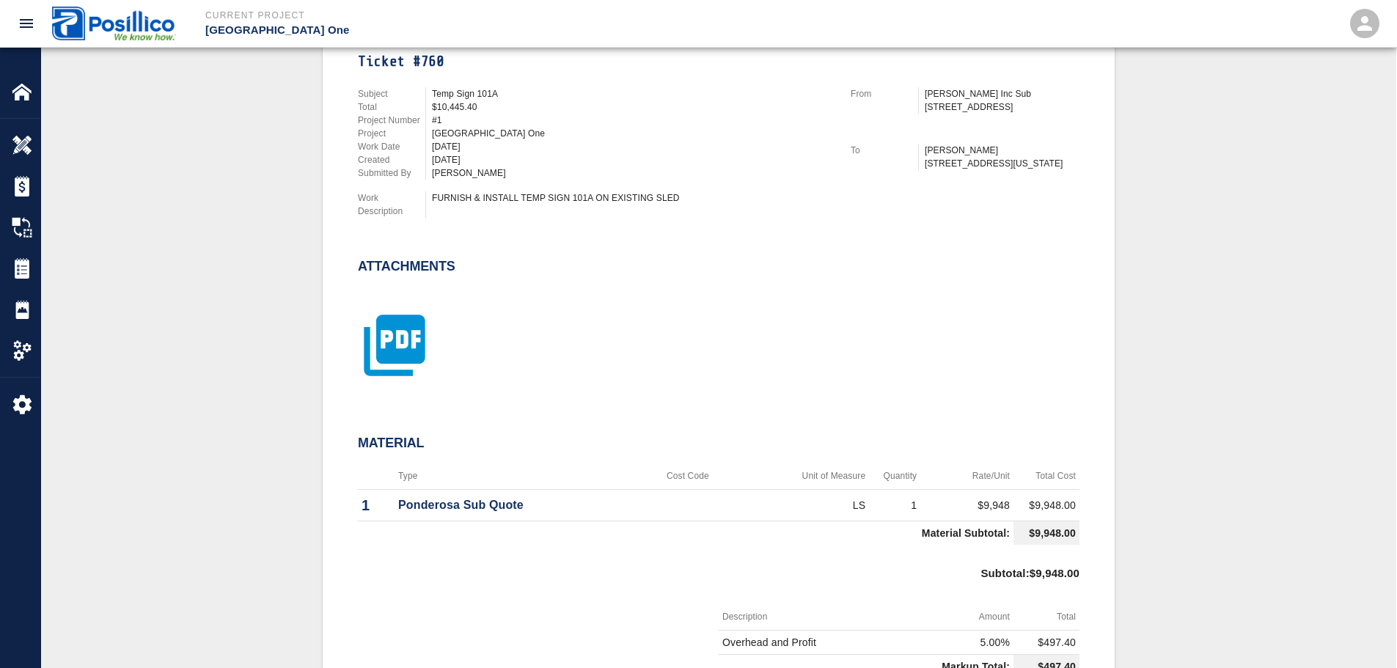
click at [416, 355] on icon "button" at bounding box center [394, 345] width 61 height 61
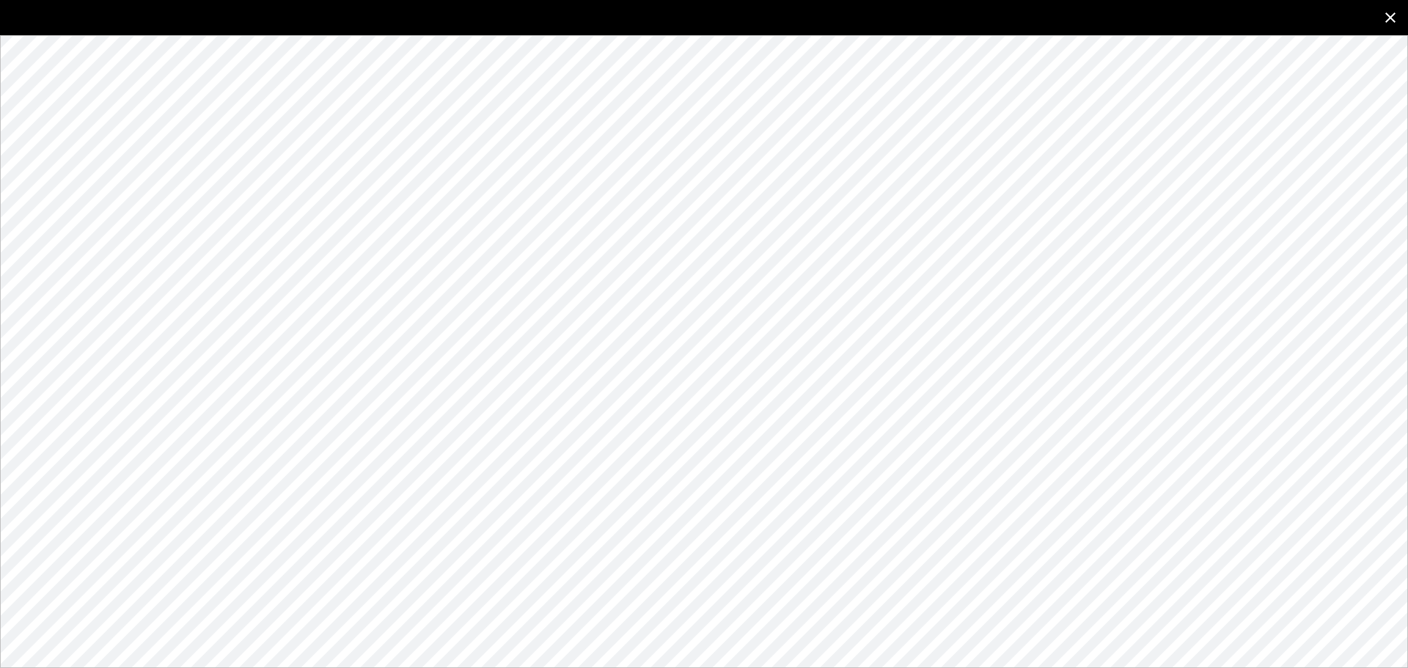
click at [1385, 23] on icon "close" at bounding box center [1391, 18] width 18 height 18
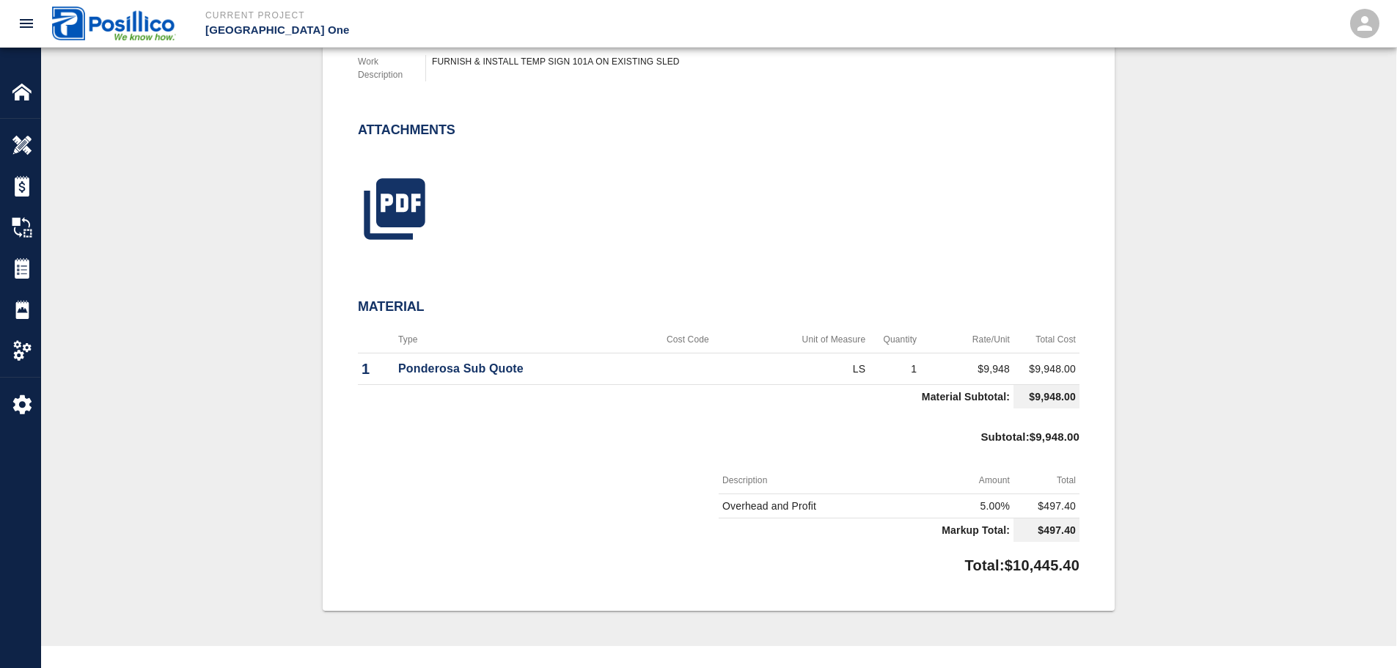
scroll to position [147, 0]
